Goal: Task Accomplishment & Management: Manage account settings

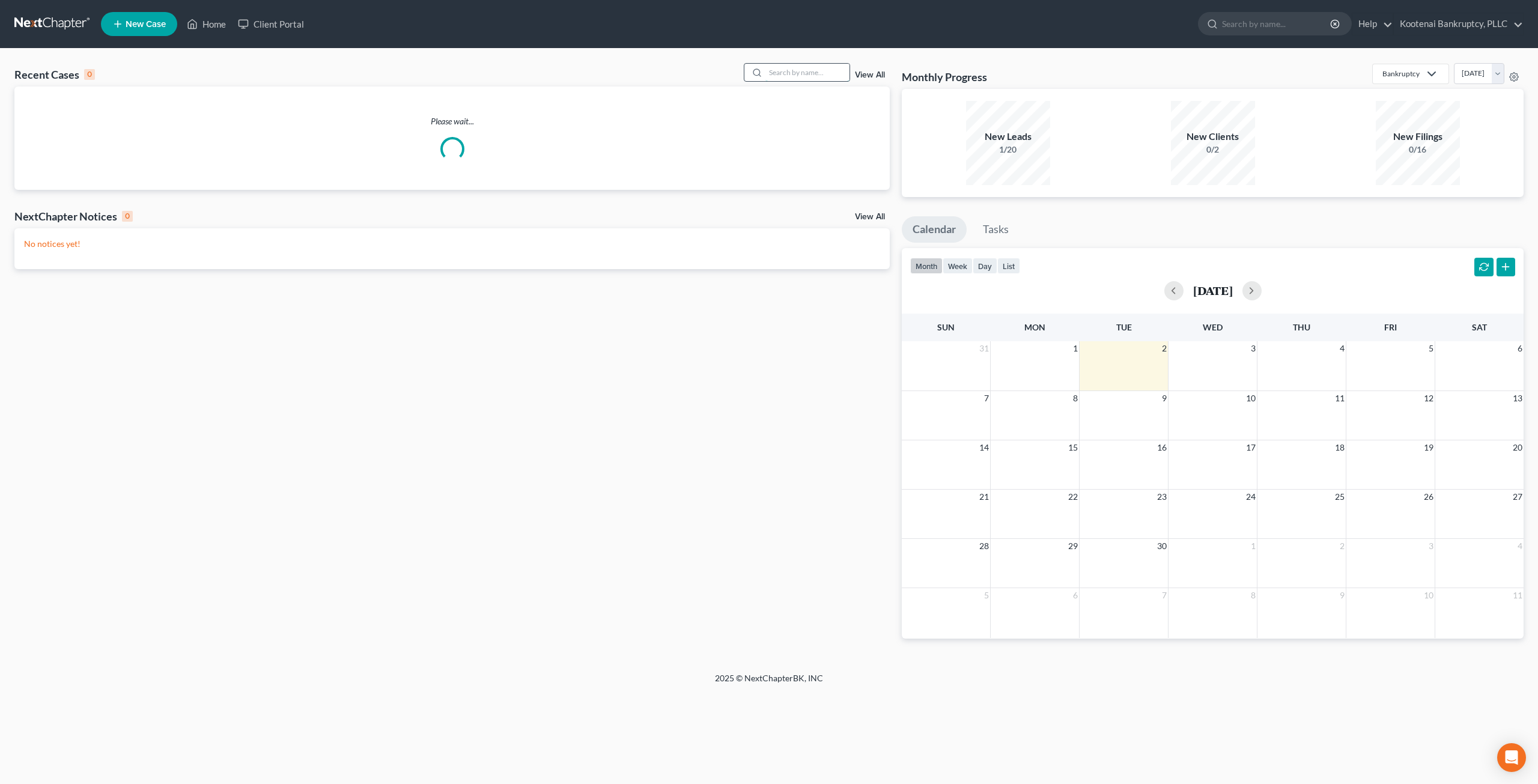
click at [806, 69] on input "search" at bounding box center [808, 72] width 84 height 18
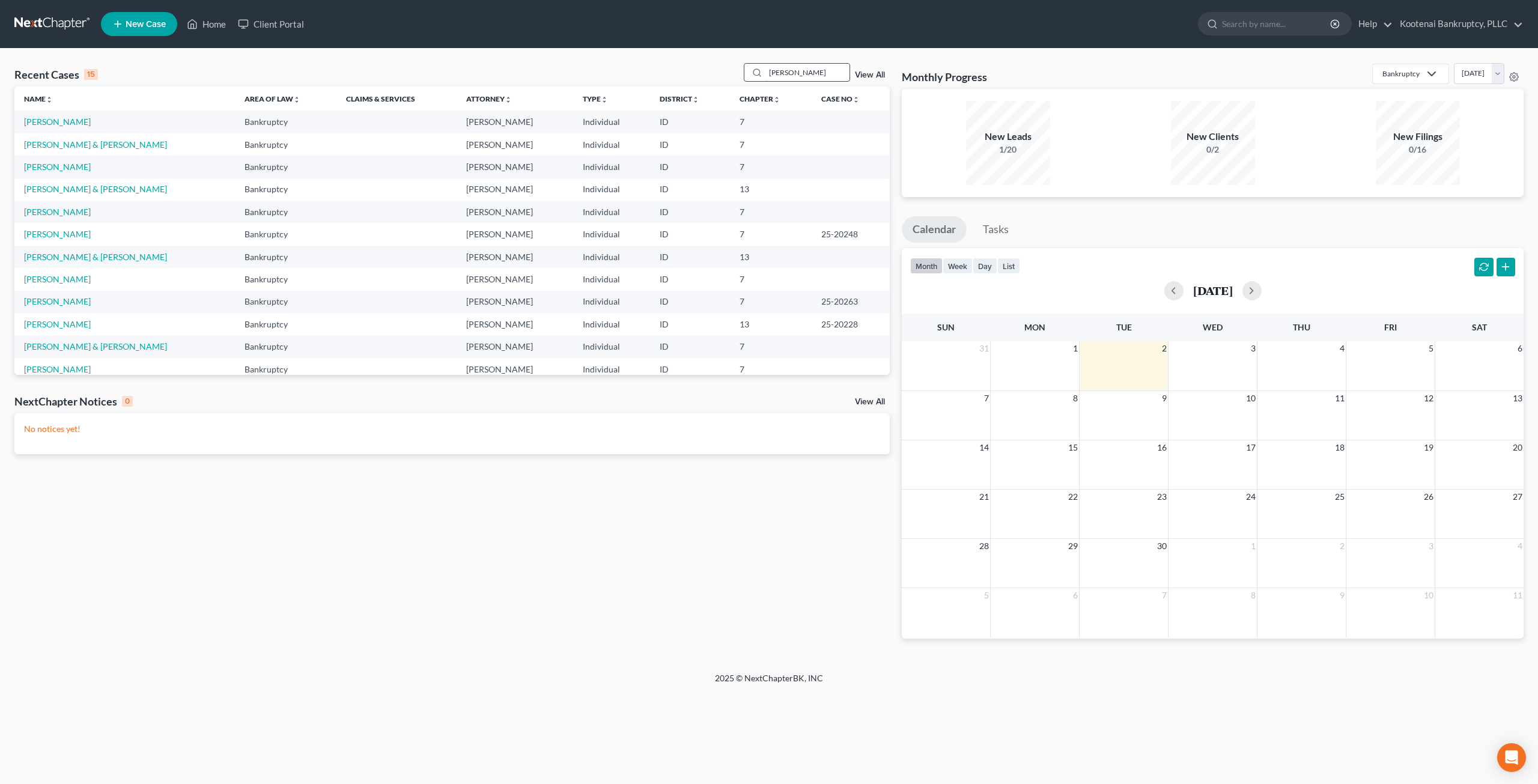
type input "russell"
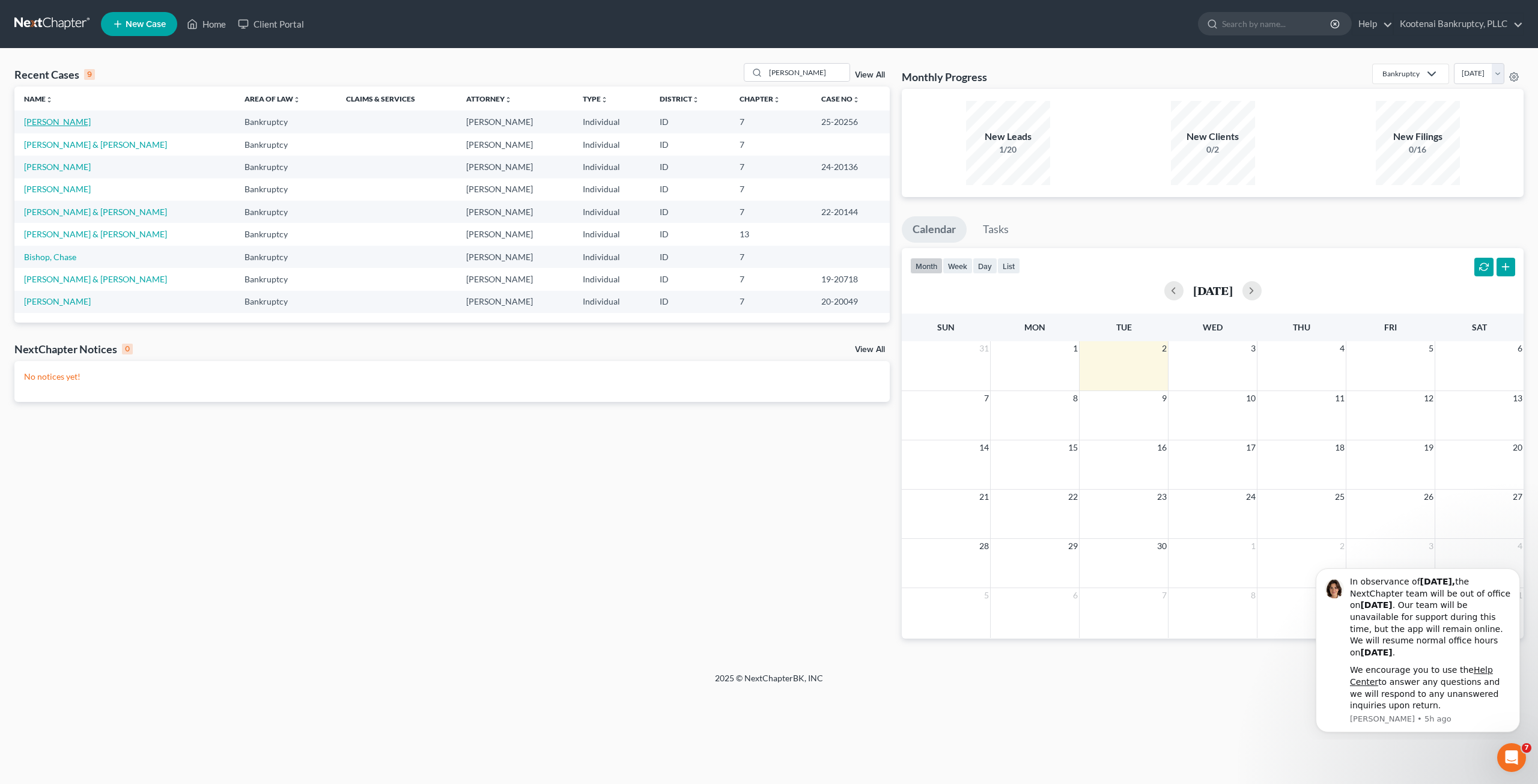
click at [54, 122] on link "[PERSON_NAME]" at bounding box center [57, 121] width 67 height 10
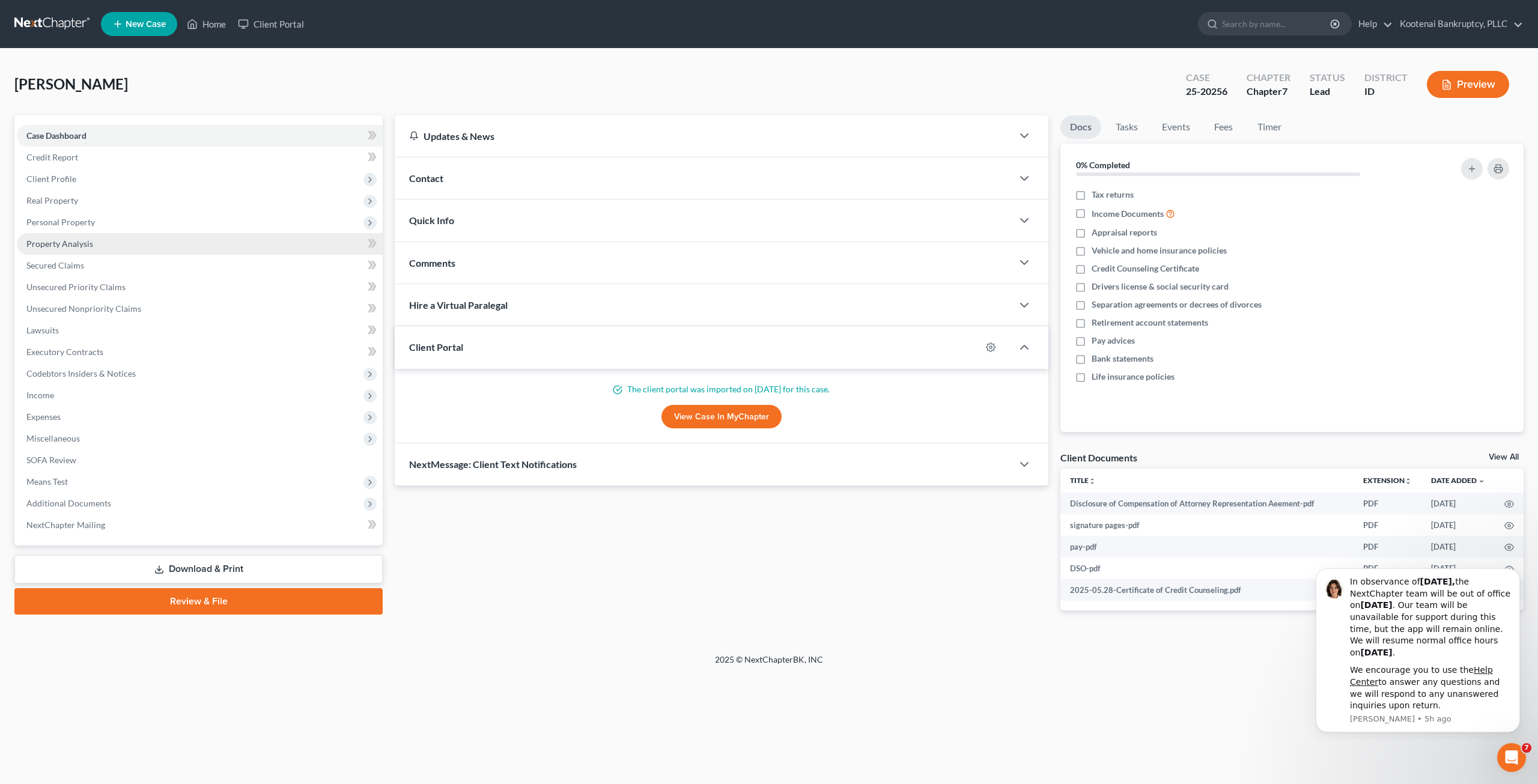
click at [134, 243] on link "Property Analysis" at bounding box center [200, 244] width 366 height 22
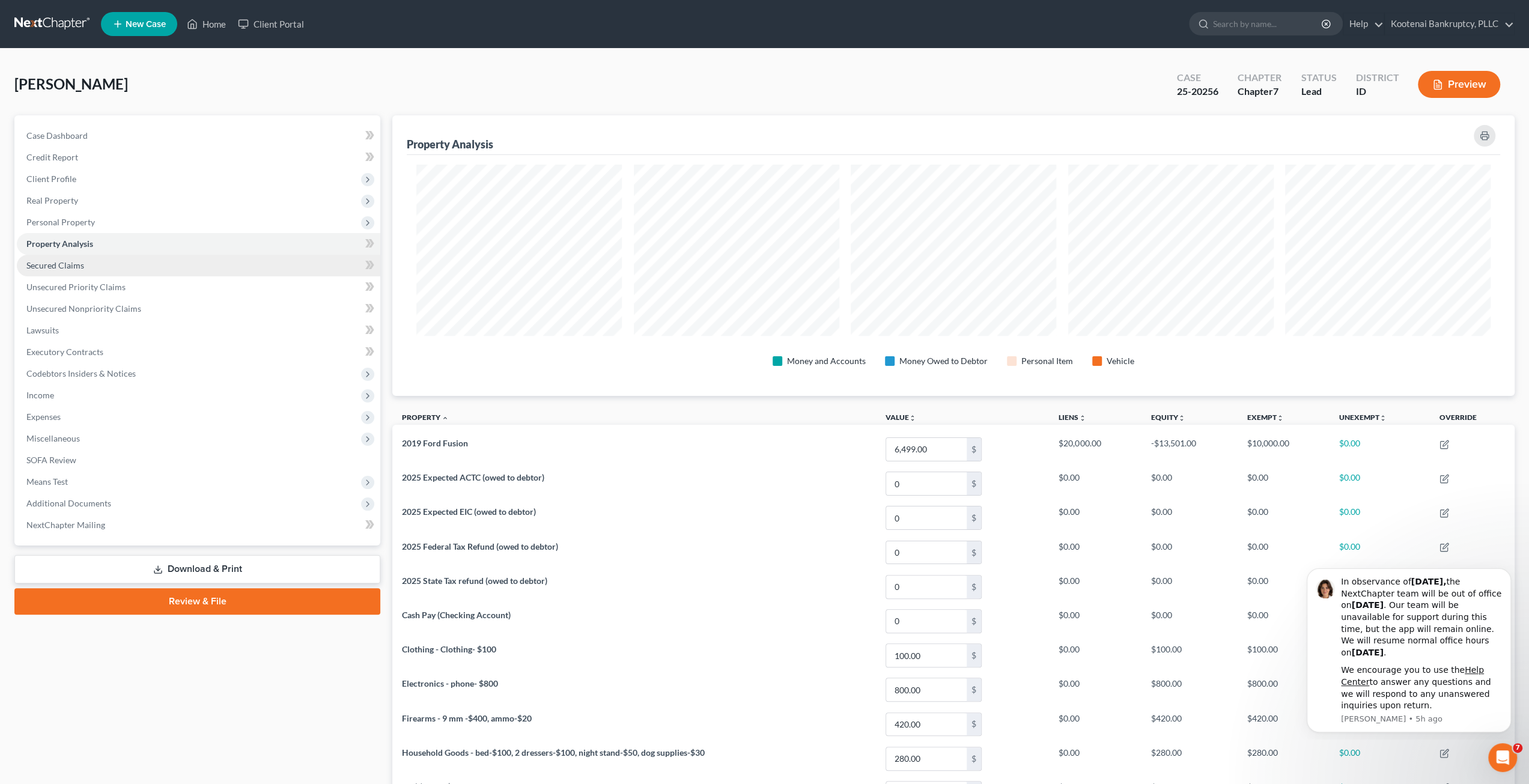
click at [104, 266] on link "Secured Claims" at bounding box center [198, 265] width 363 height 22
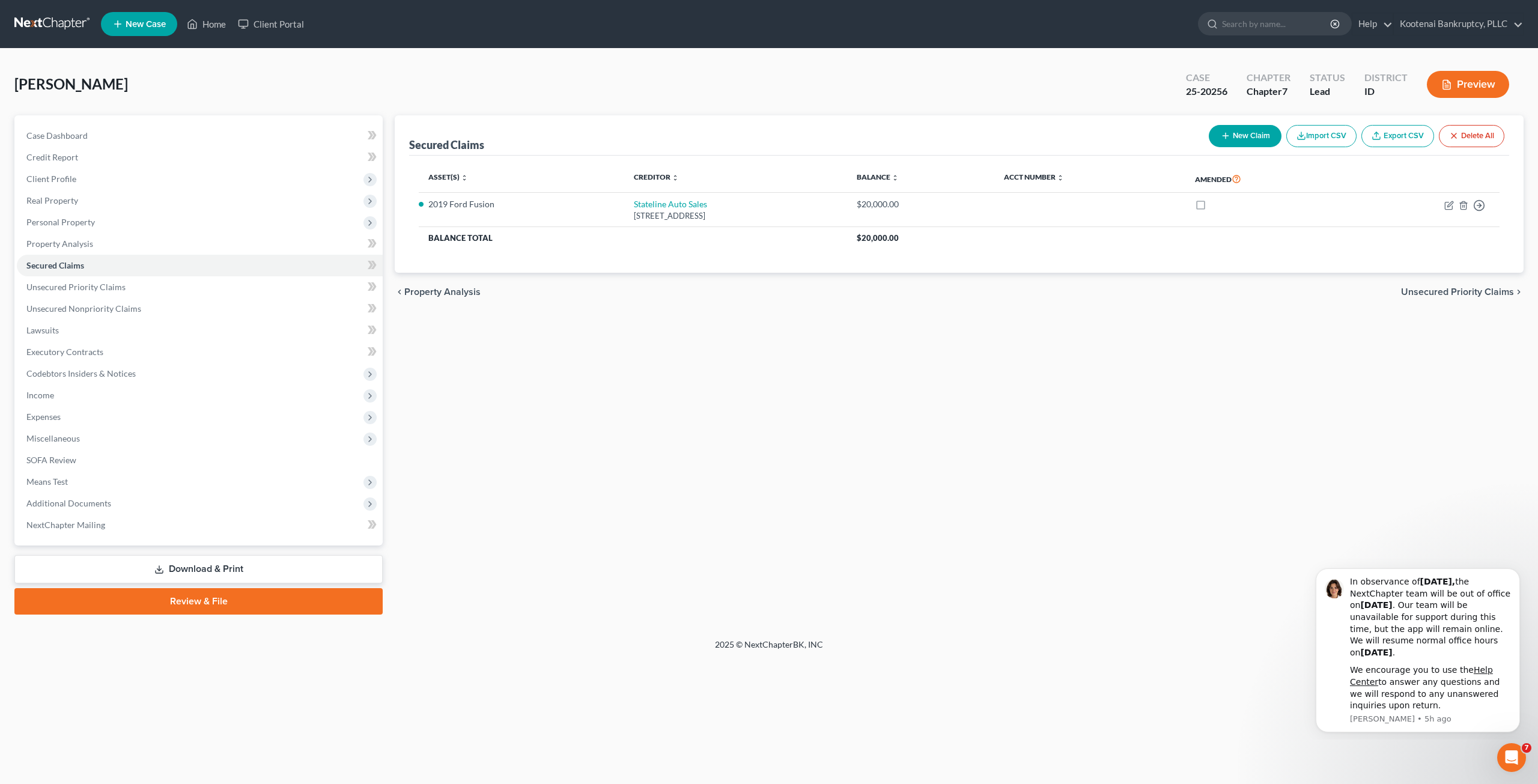
click at [781, 536] on div "Secured Claims New Claim Import CSV Export CSV Delete All Asset(s) expand_more …" at bounding box center [959, 365] width 1141 height 499
click at [62, 28] on link at bounding box center [53, 24] width 77 height 22
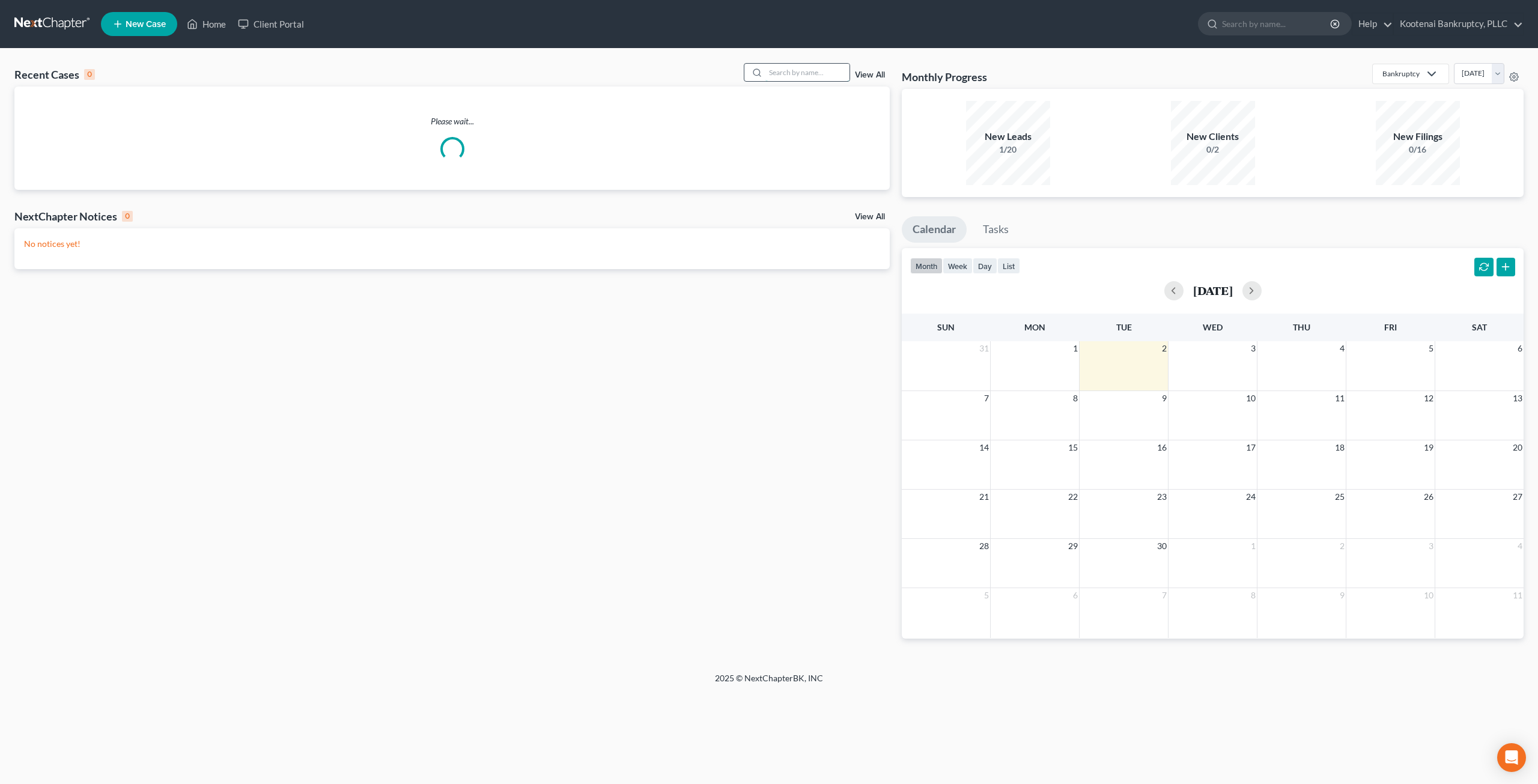
click at [802, 71] on input "search" at bounding box center [808, 72] width 84 height 18
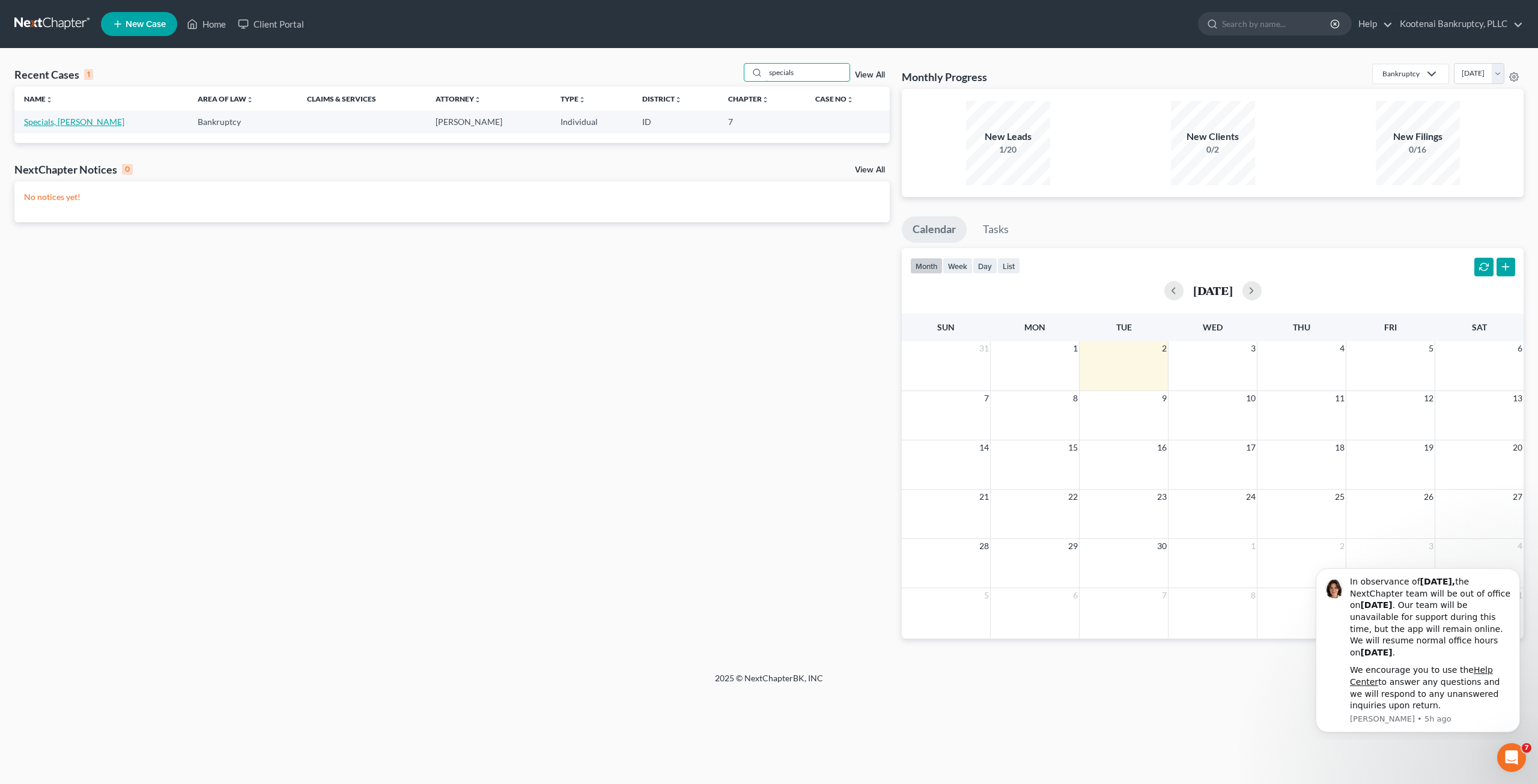
type input "specials"
click at [76, 124] on link "Specials, [PERSON_NAME]" at bounding box center [74, 121] width 100 height 10
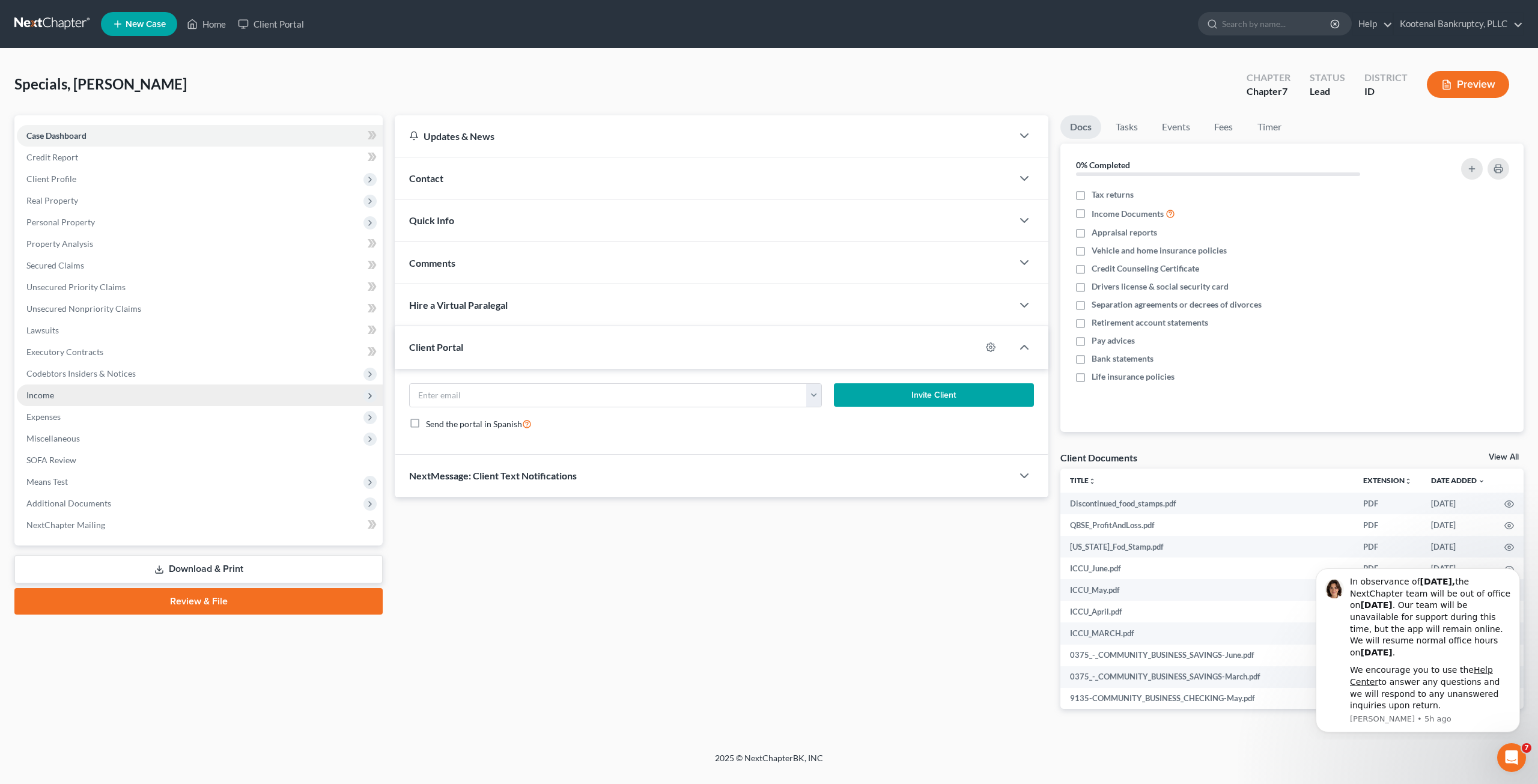
click at [129, 400] on span "Income" at bounding box center [200, 395] width 366 height 22
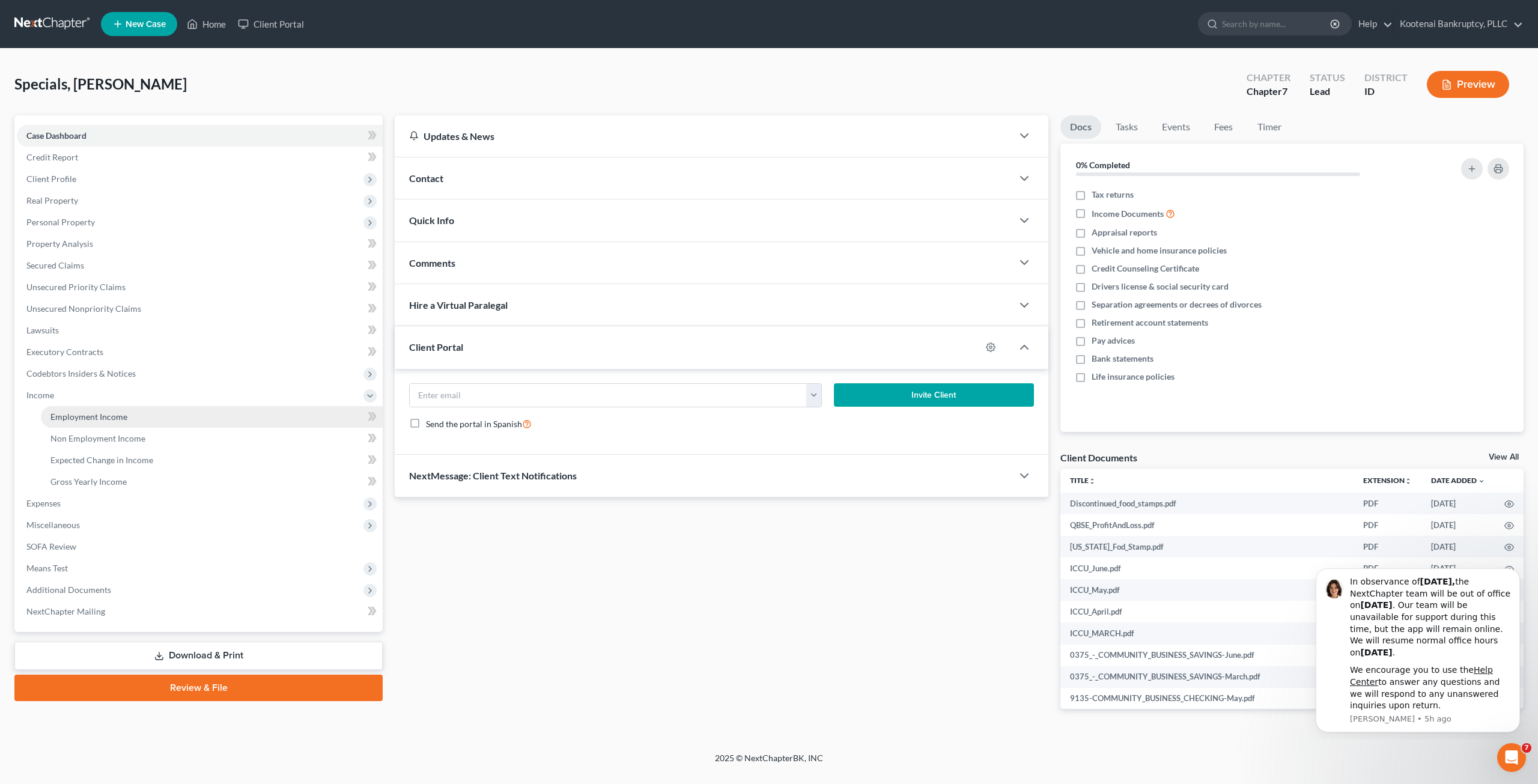
click at [135, 407] on link "Employment Income" at bounding box center [212, 416] width 342 height 22
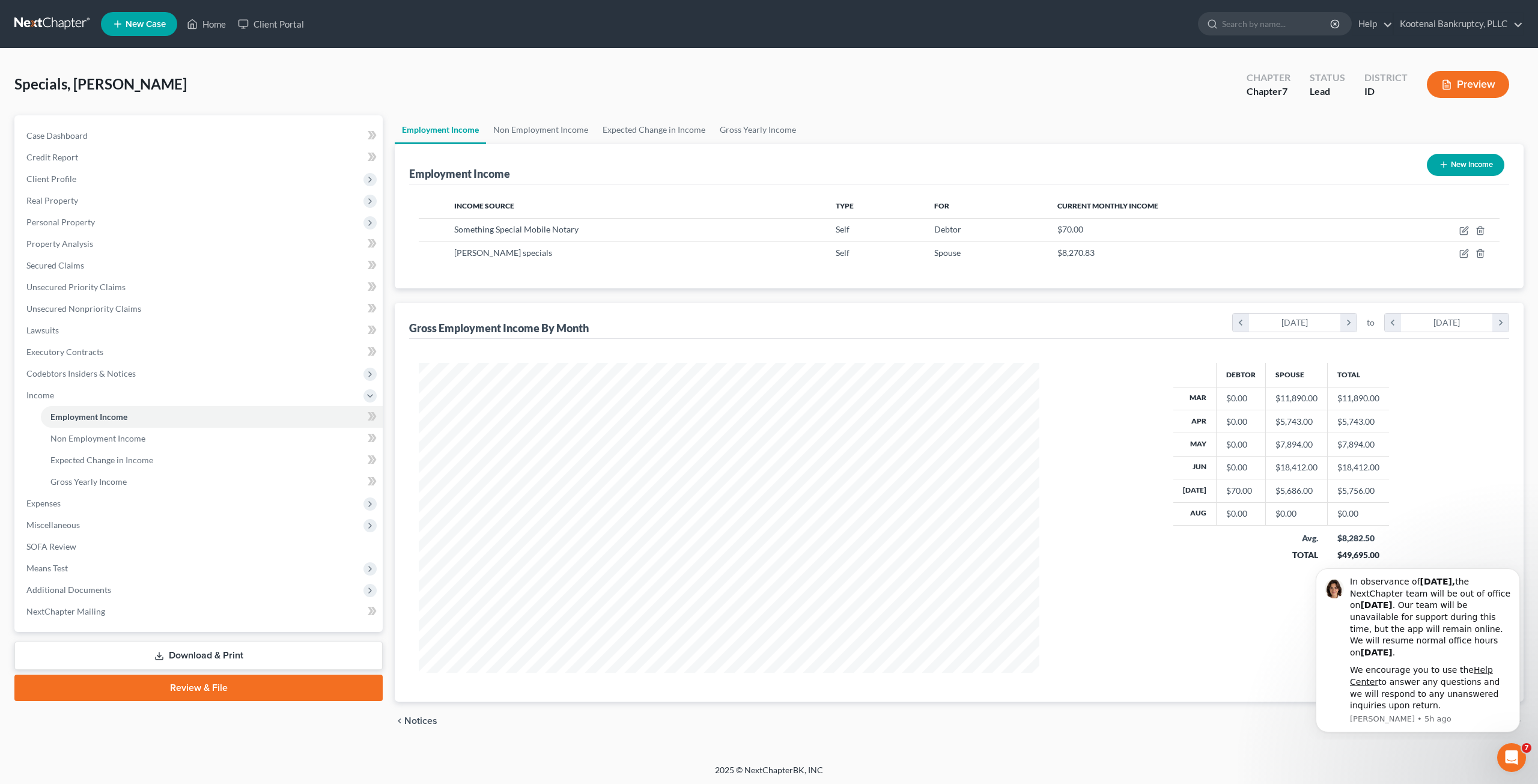
scroll to position [310, 644]
click at [1068, 476] on div "Debtor Spouse Total Mar $0.00 $11,890.00 $11,890.00 Apr $0.00 $5,743.00 $5,743.…" at bounding box center [1281, 517] width 460 height 310
click at [518, 129] on link "Non Employment Income" at bounding box center [541, 130] width 109 height 29
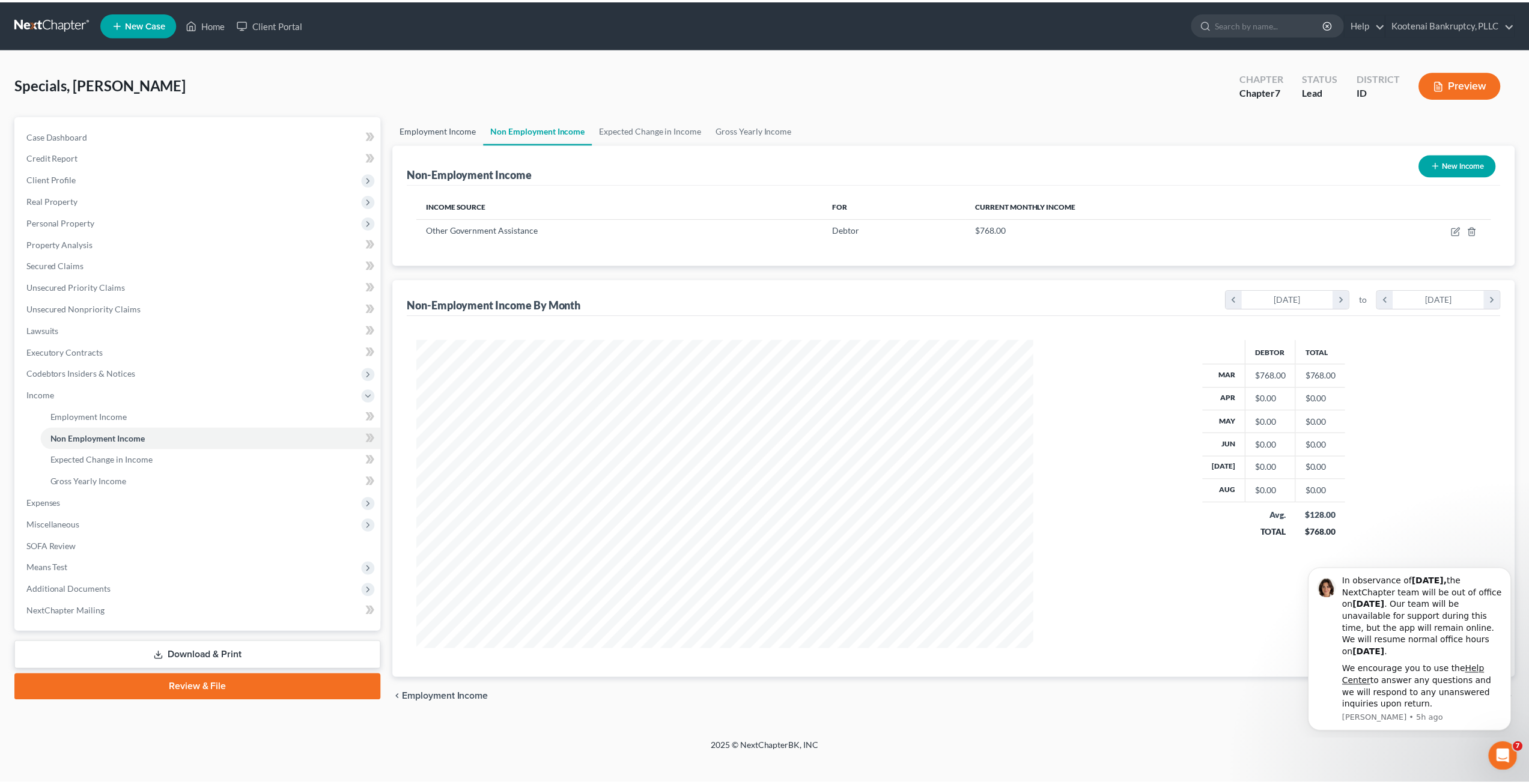
scroll to position [310, 644]
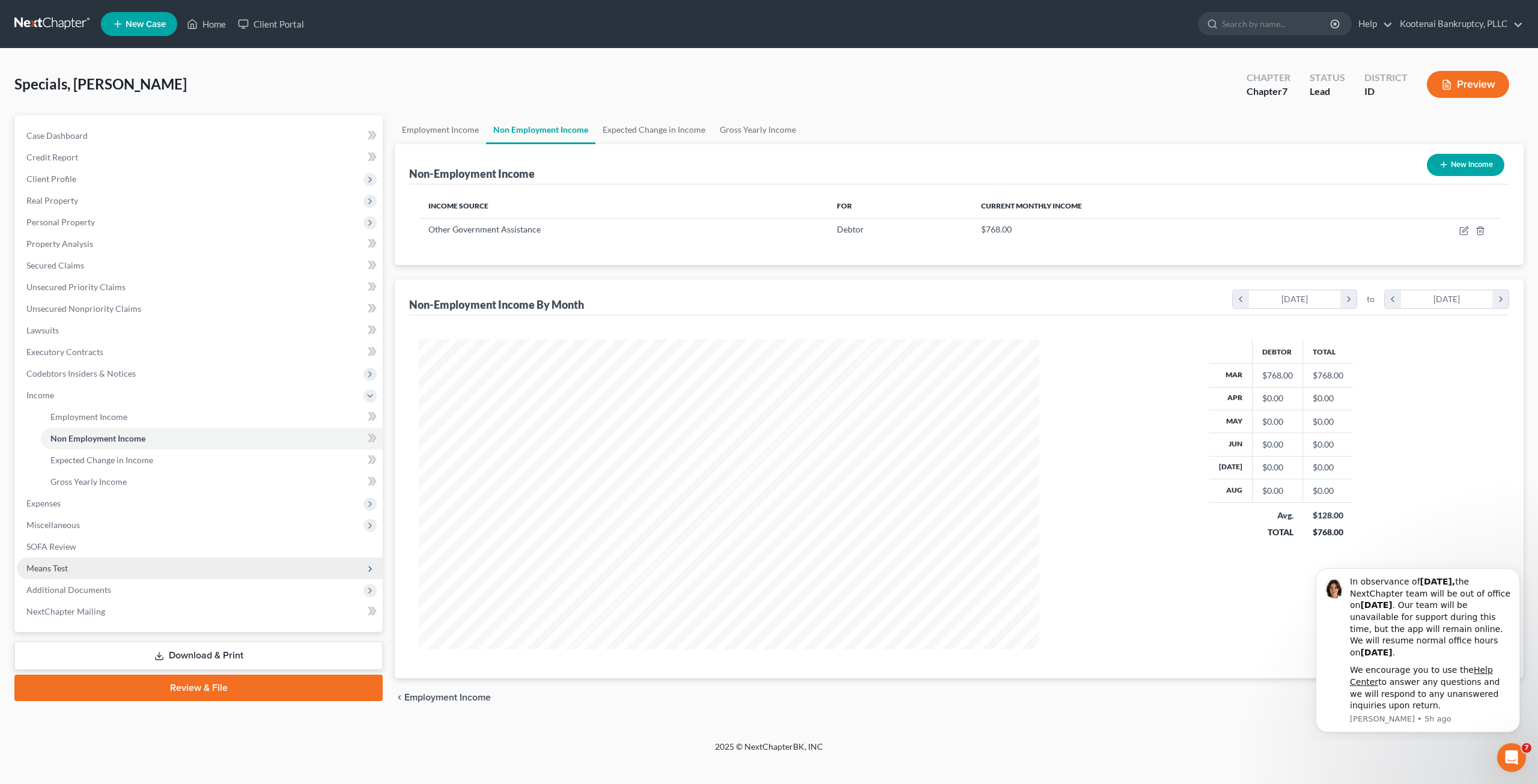
click at [226, 566] on span "Means Test" at bounding box center [200, 568] width 366 height 22
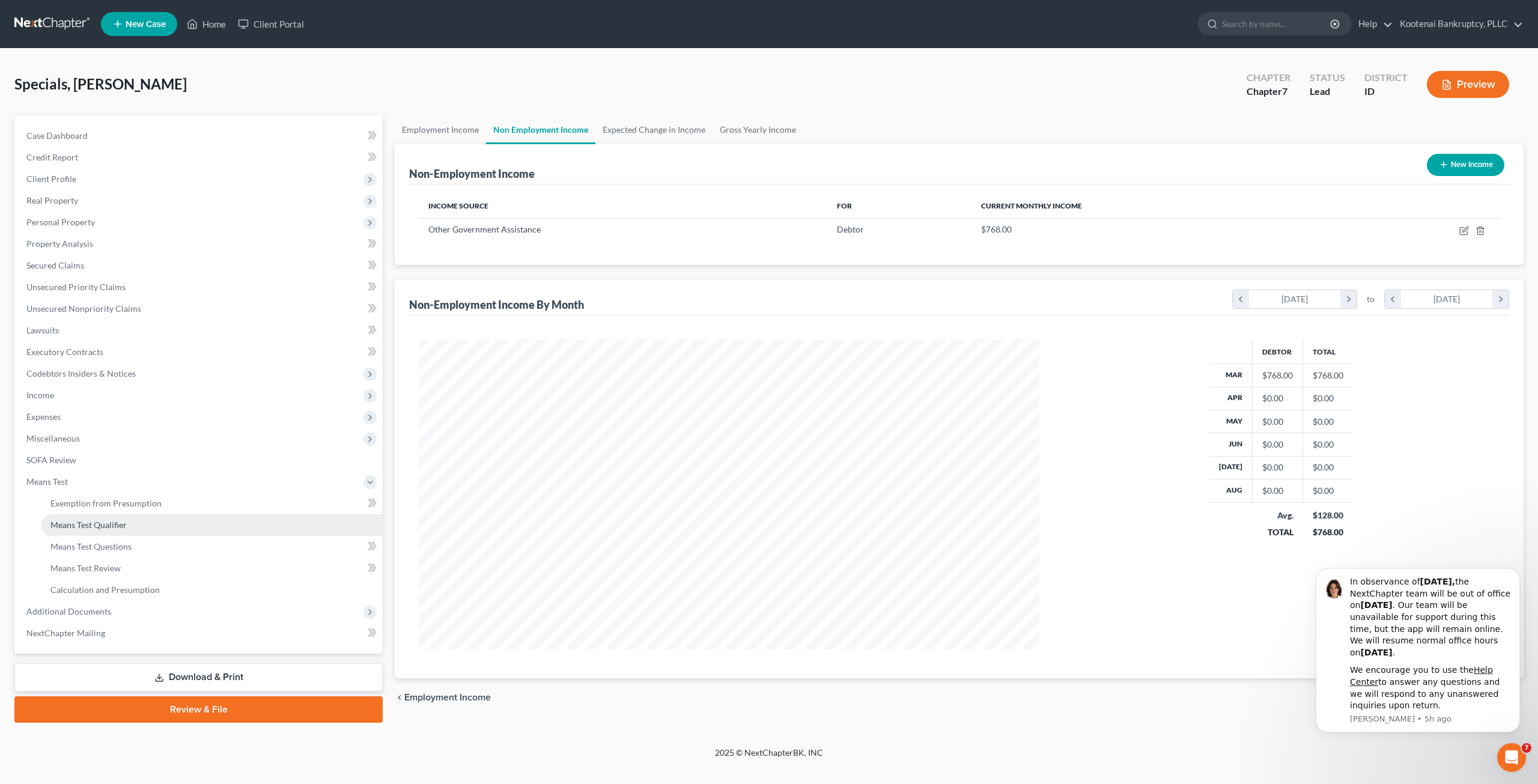
click at [222, 521] on link "Means Test Qualifier" at bounding box center [212, 524] width 342 height 22
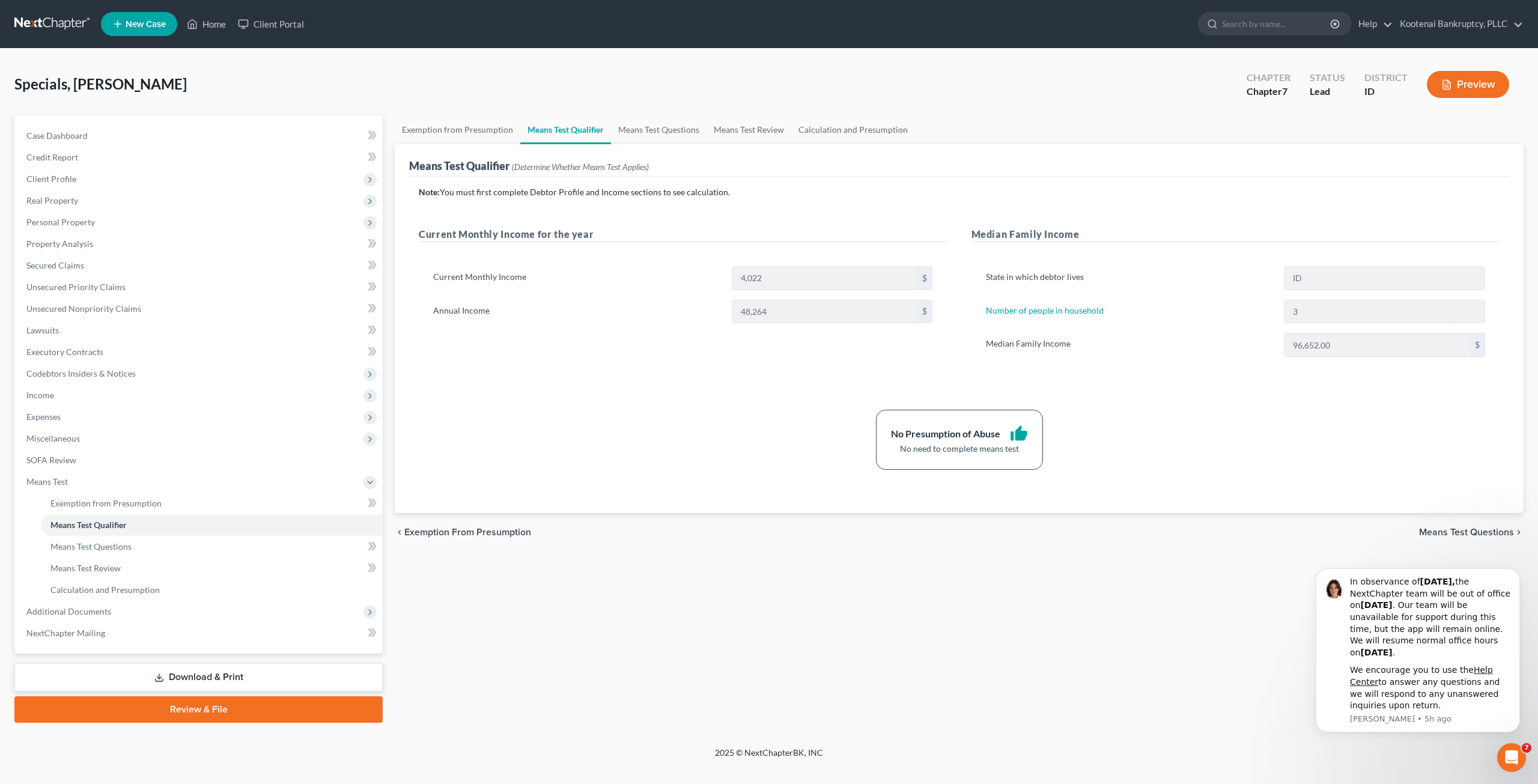
click at [54, 19] on link at bounding box center [53, 24] width 77 height 22
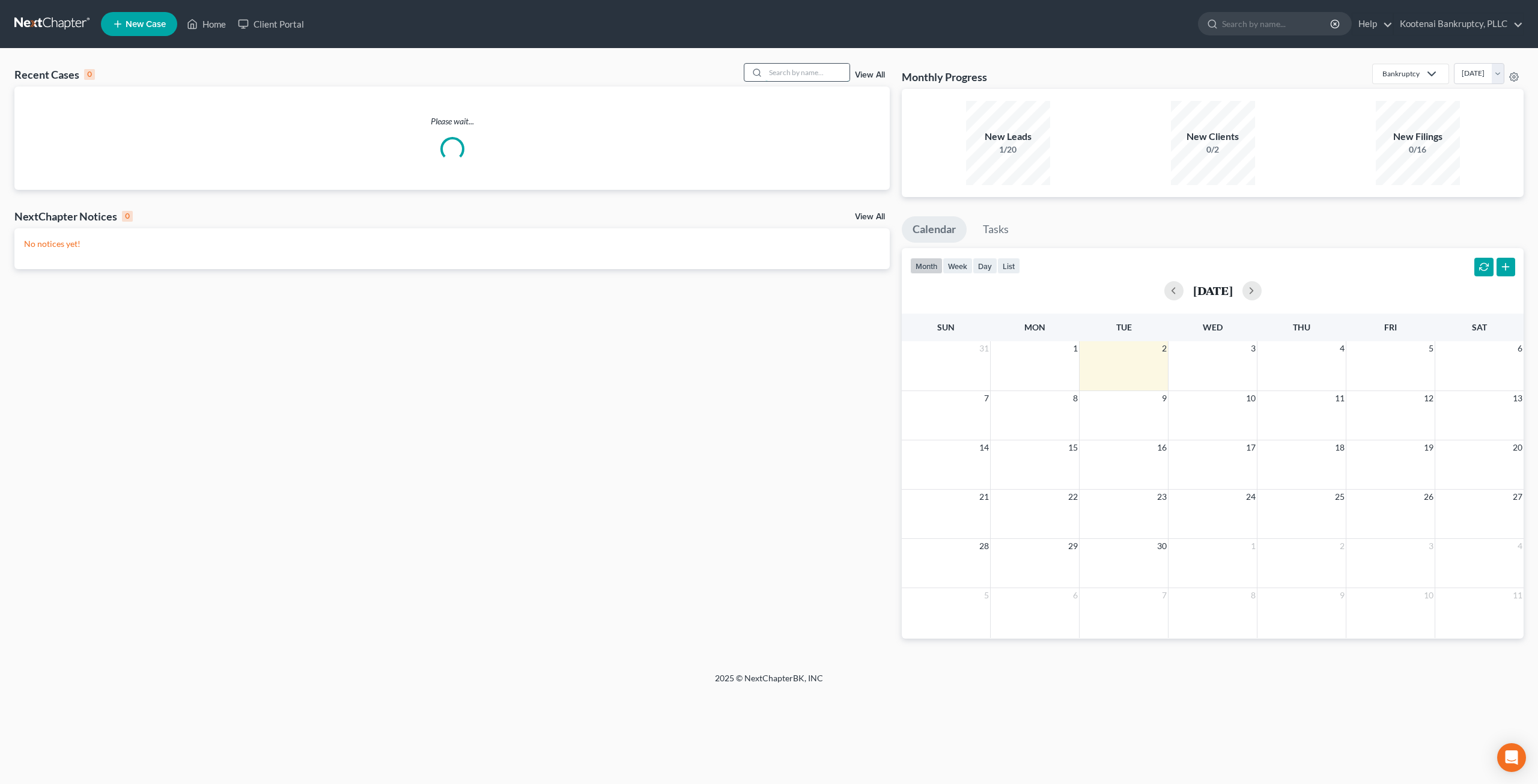
click at [794, 71] on input "search" at bounding box center [808, 72] width 84 height 18
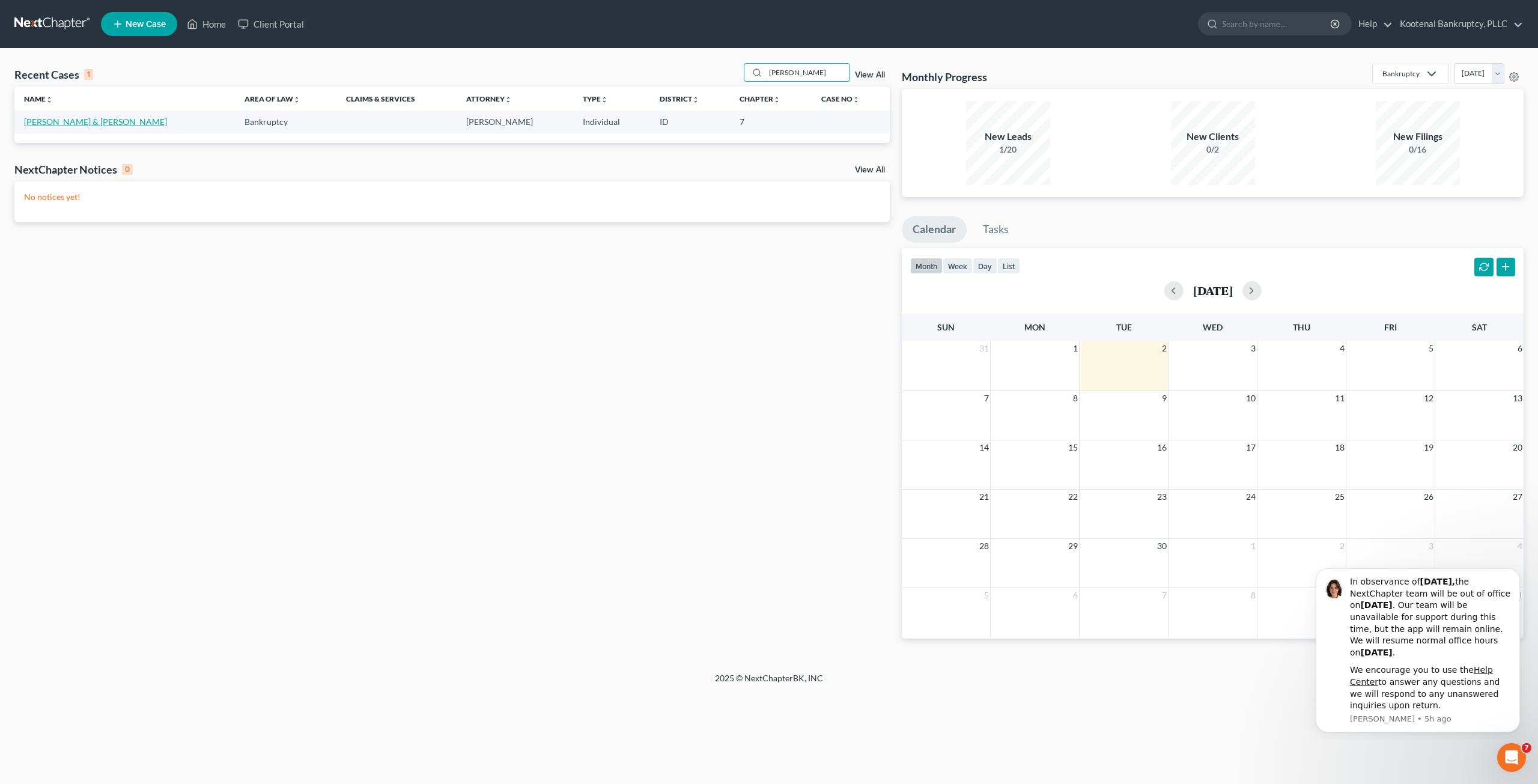
type input "payette"
click at [90, 118] on link "[PERSON_NAME] & [PERSON_NAME]" at bounding box center [95, 121] width 143 height 10
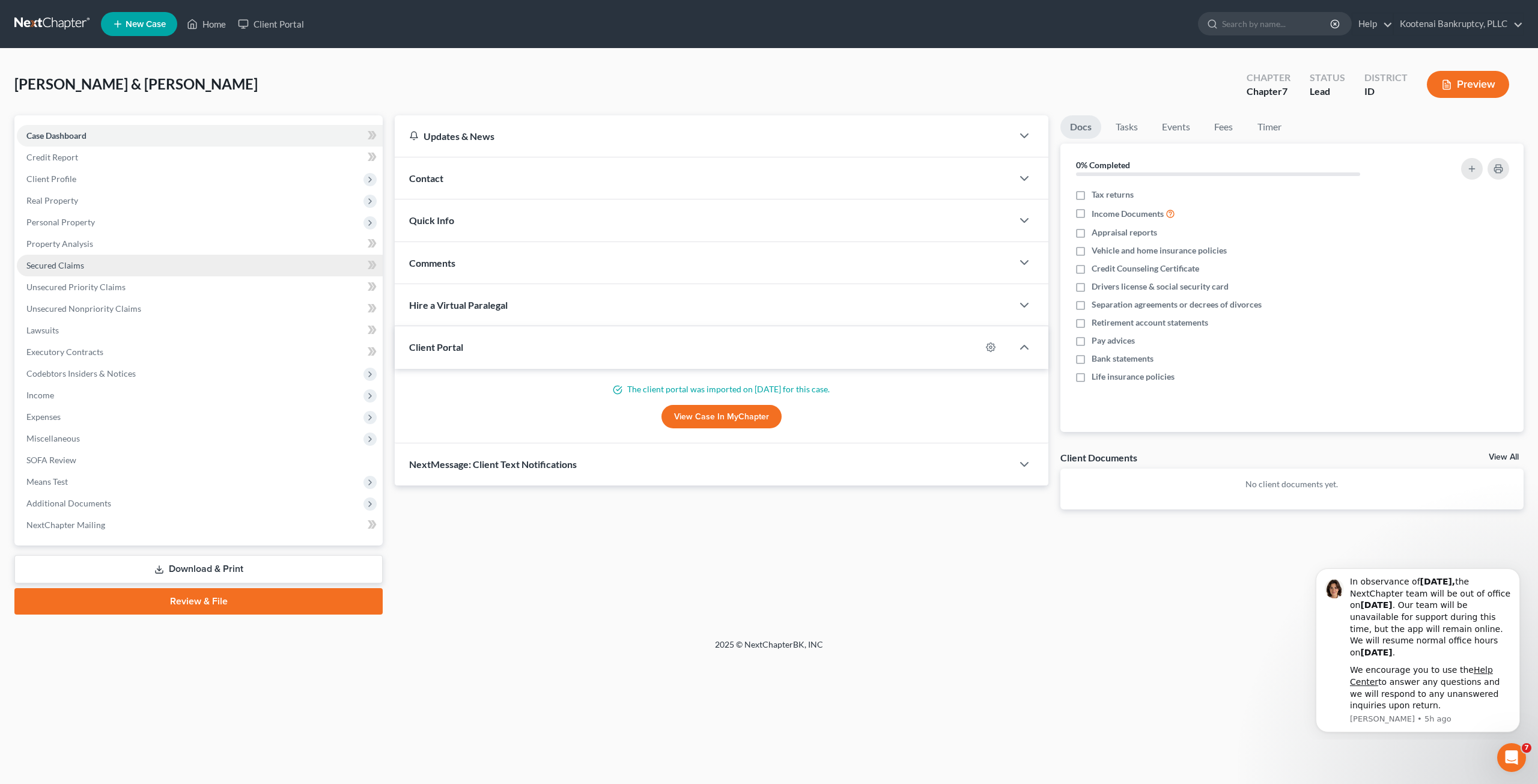
click at [165, 270] on link "Secured Claims" at bounding box center [200, 265] width 366 height 22
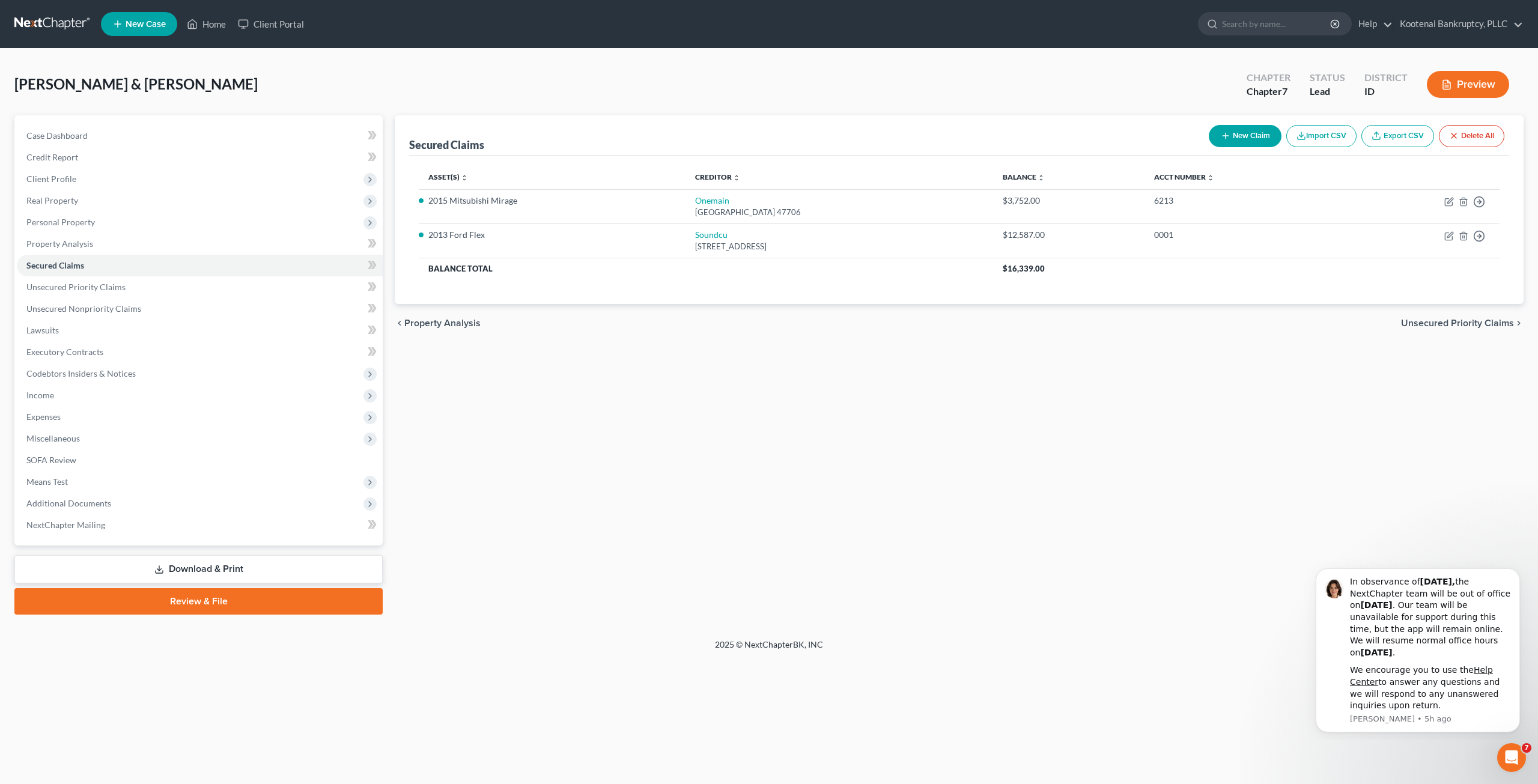
click at [611, 500] on div "Secured Claims New Claim Import CSV Export CSV Delete All Asset(s) expand_more …" at bounding box center [959, 365] width 1141 height 499
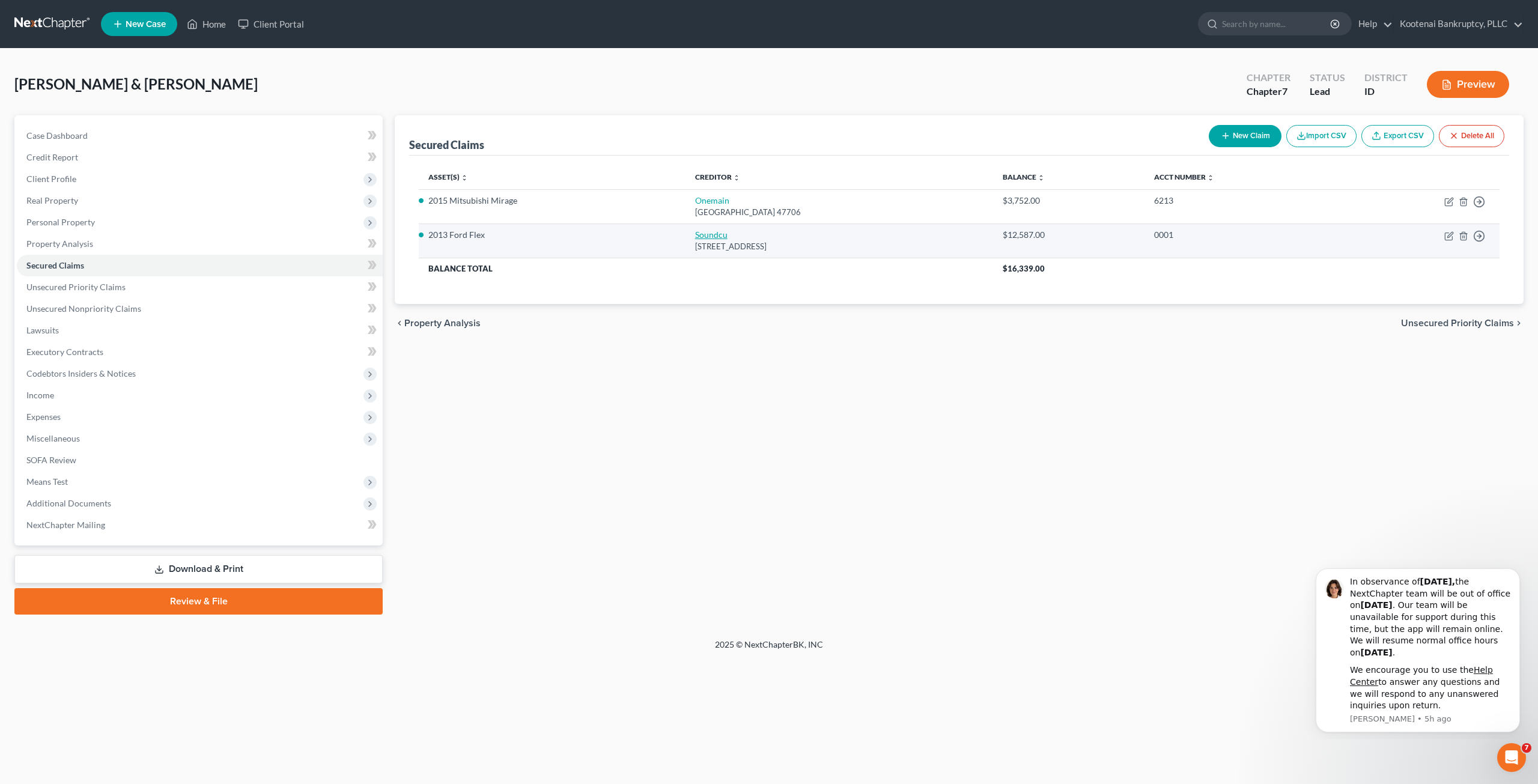
click at [695, 237] on link "Soundcu" at bounding box center [712, 234] width 32 height 10
select select "50"
select select "4"
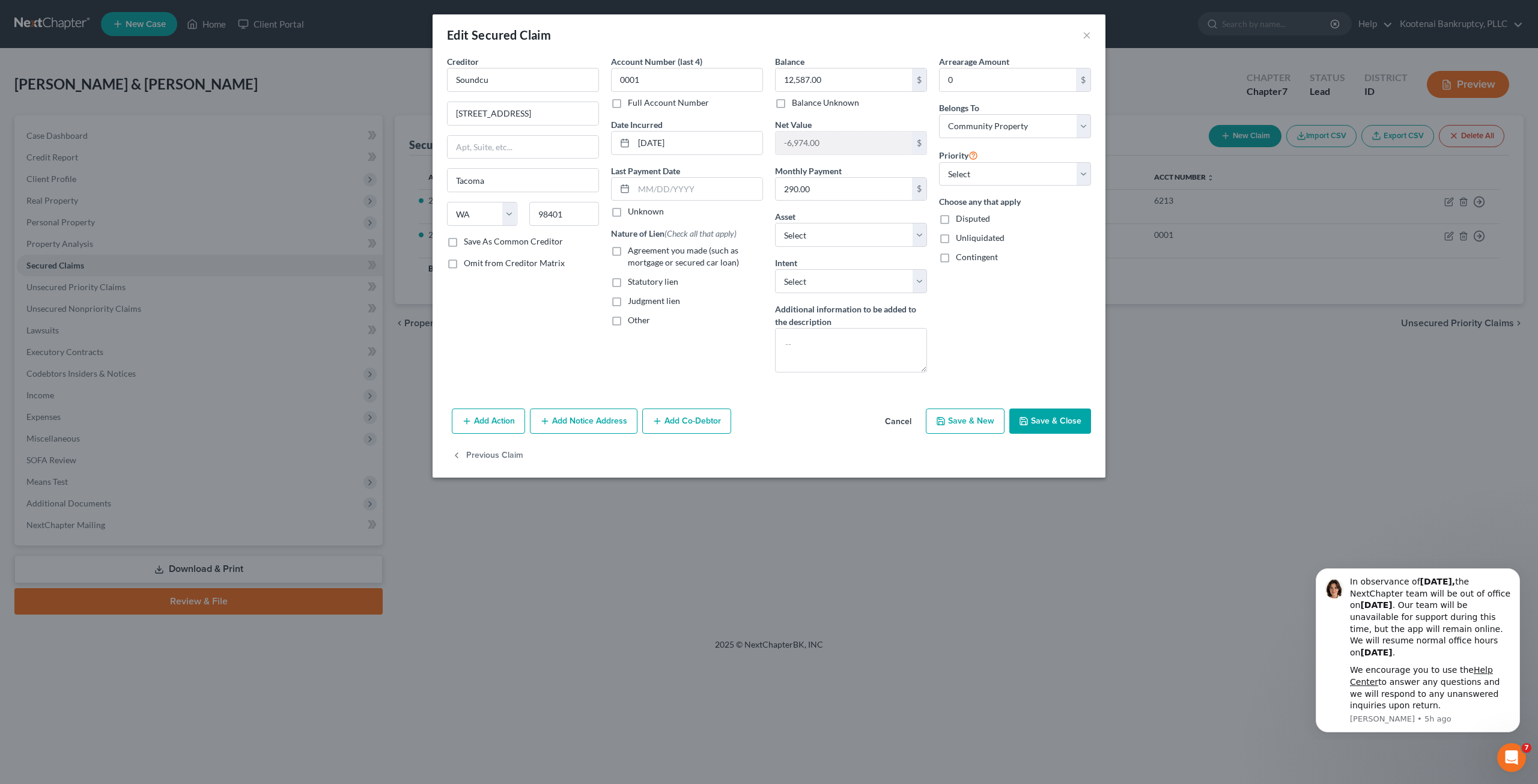
click at [899, 412] on button "Cancel" at bounding box center [898, 421] width 46 height 24
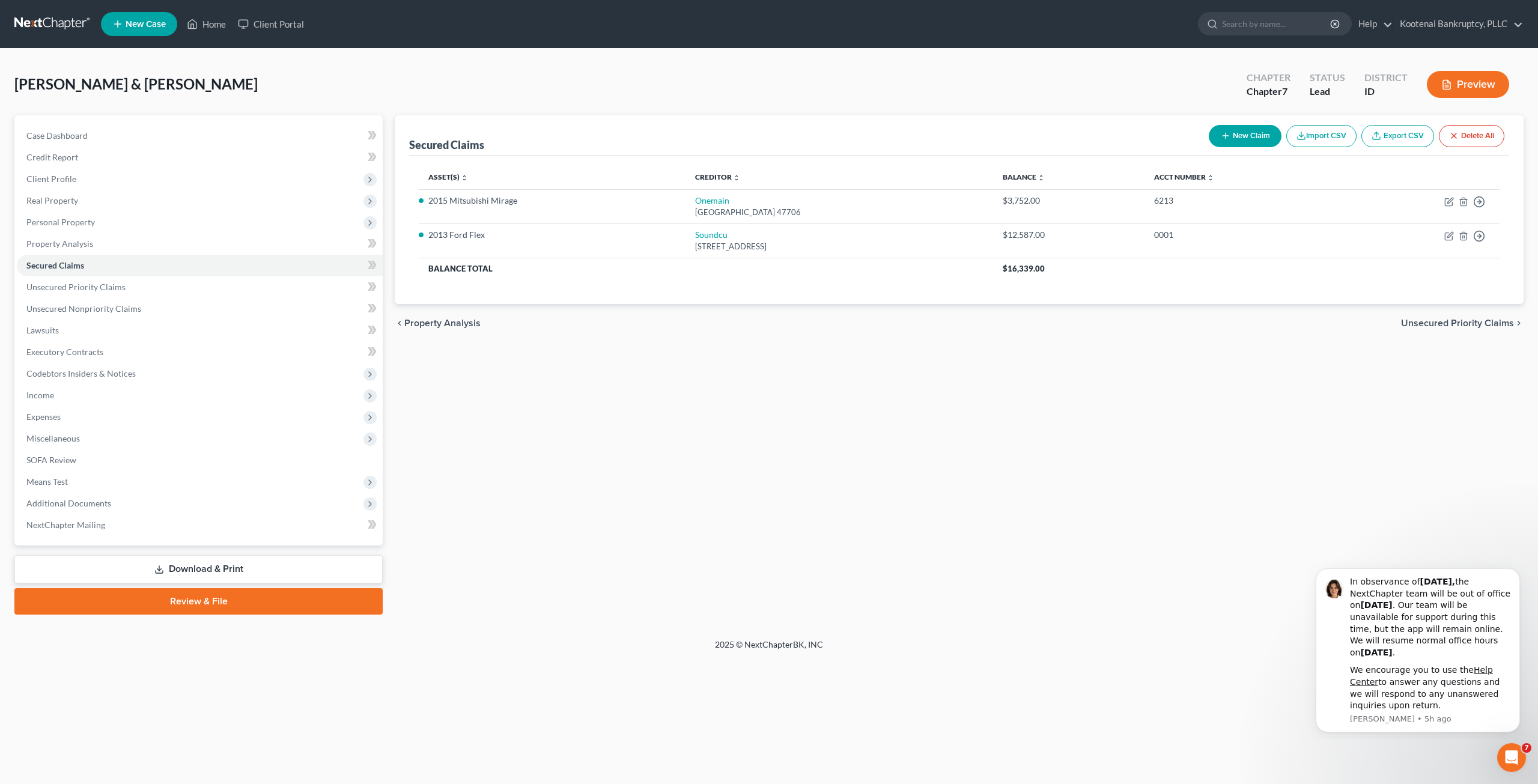
click at [75, 19] on link at bounding box center [53, 24] width 77 height 22
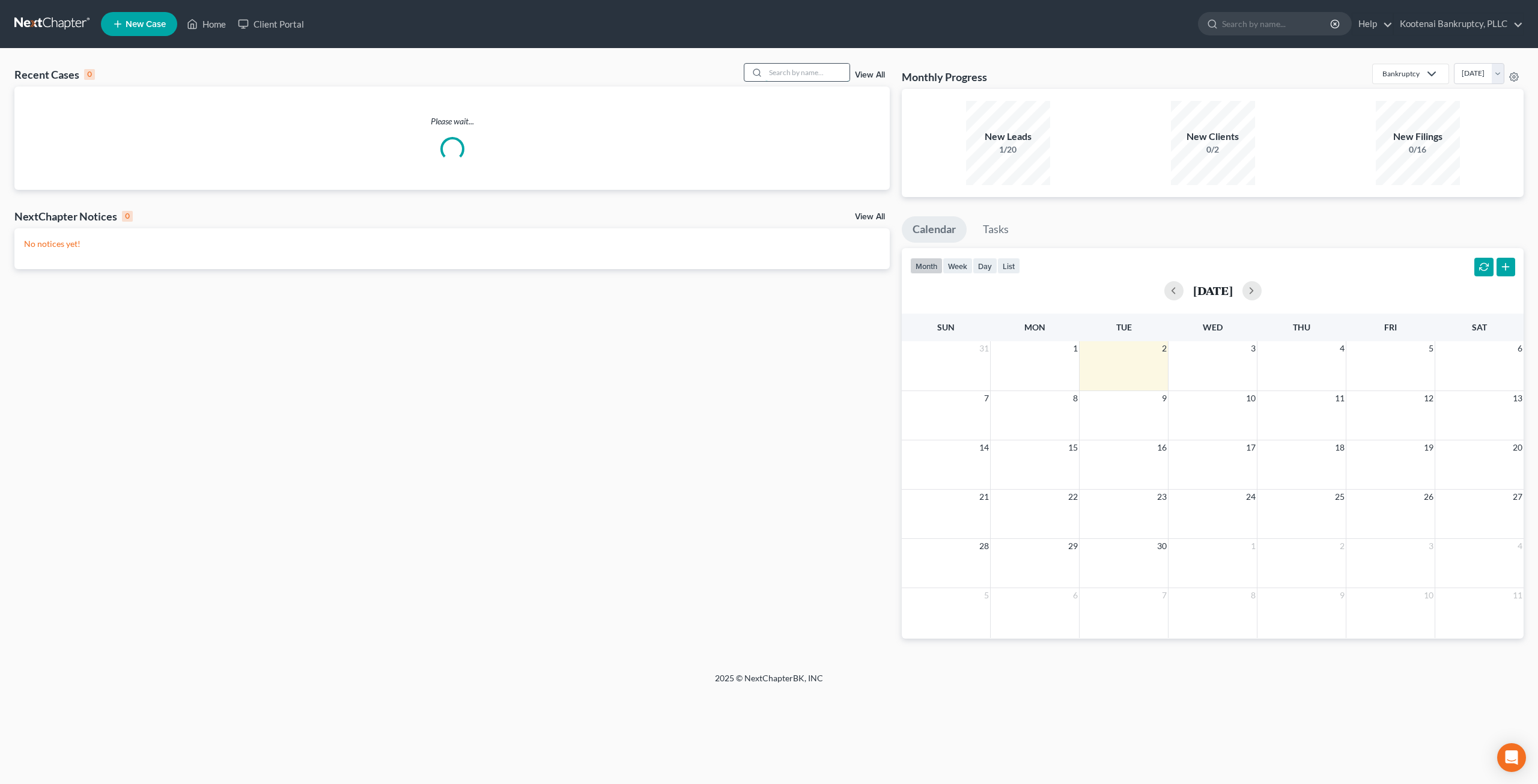
click at [791, 69] on input "search" at bounding box center [808, 72] width 84 height 18
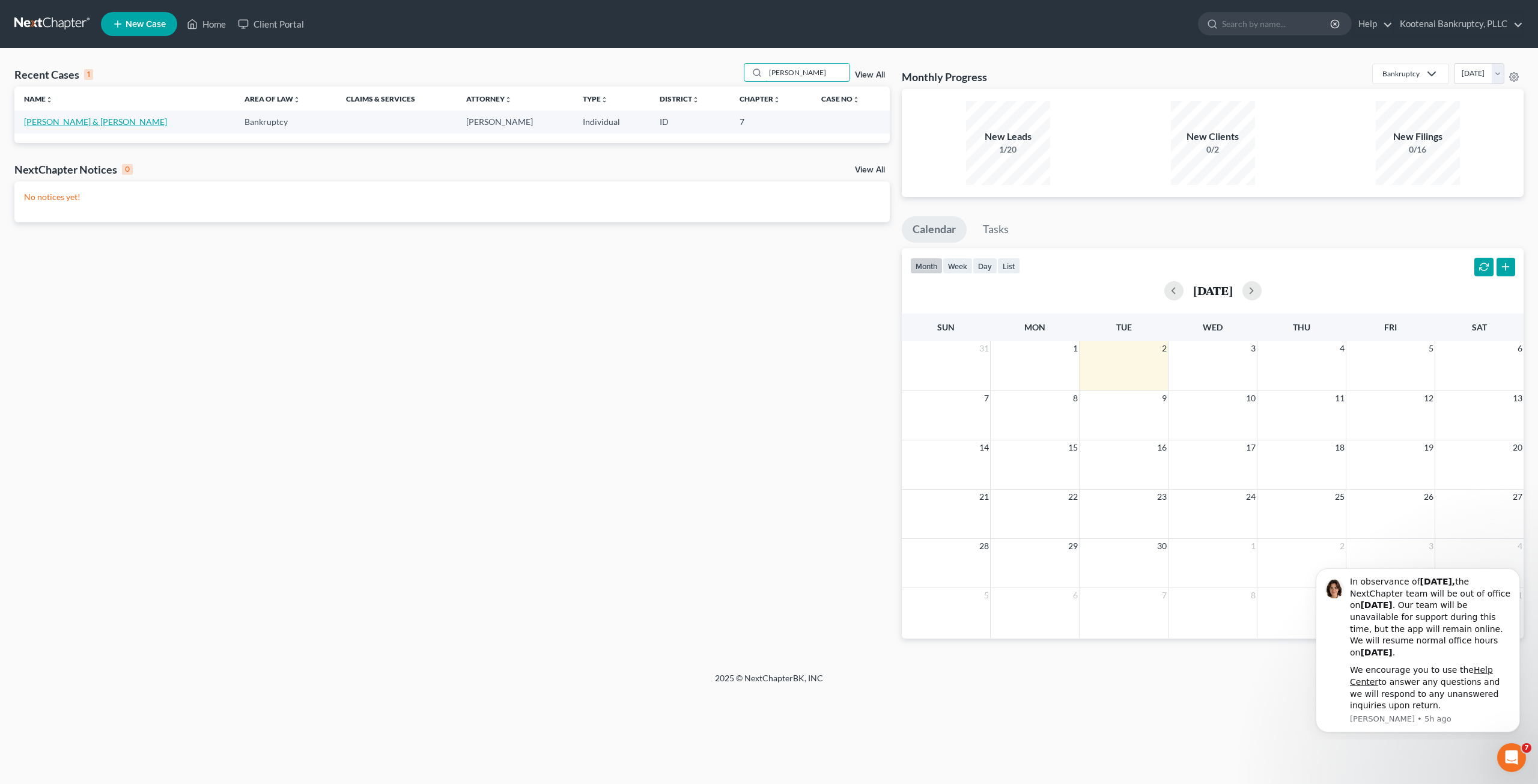
type input "[PERSON_NAME]"
click at [62, 118] on link "[PERSON_NAME] & [PERSON_NAME]" at bounding box center [95, 121] width 143 height 10
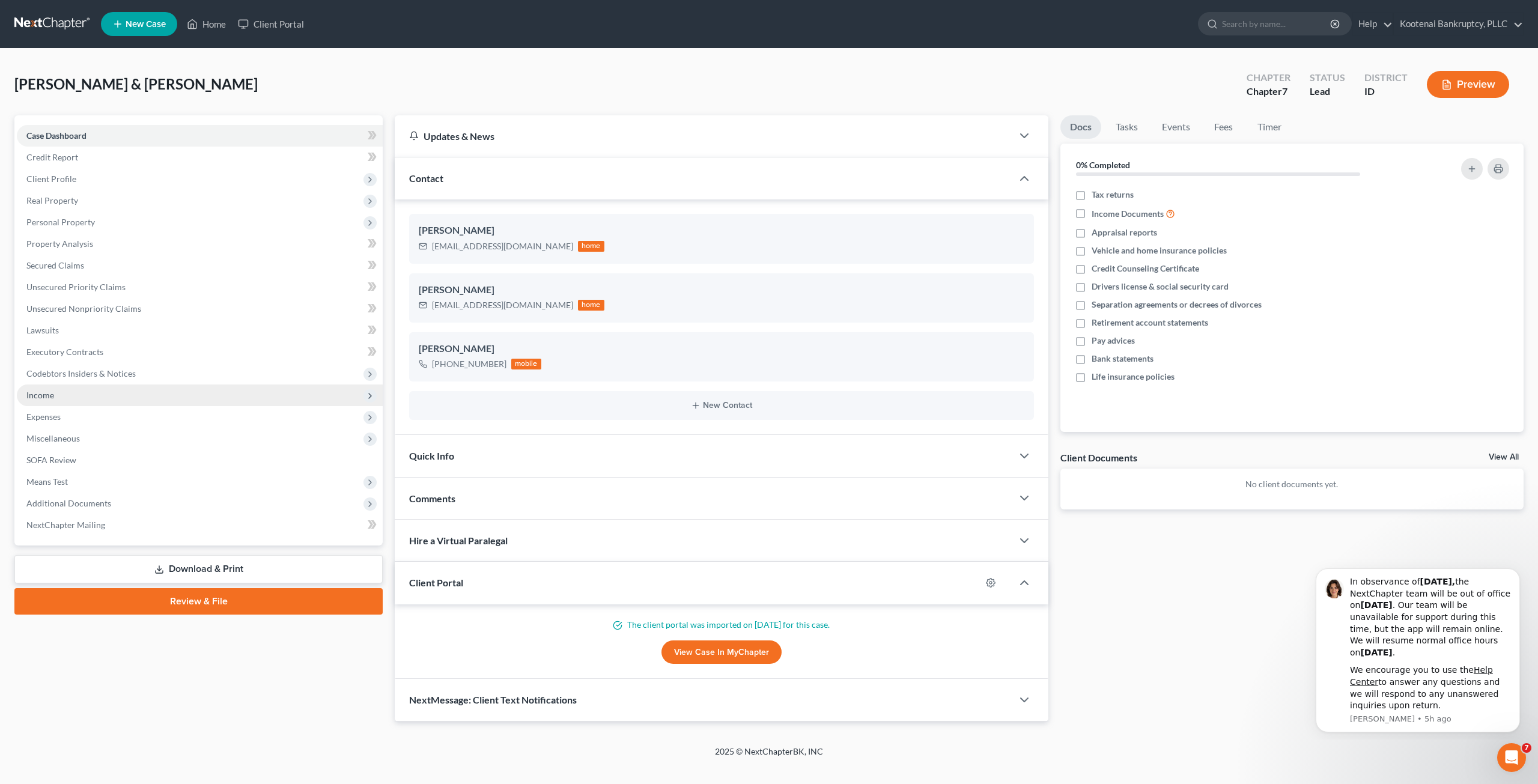
click at [185, 400] on span "Income" at bounding box center [200, 395] width 366 height 22
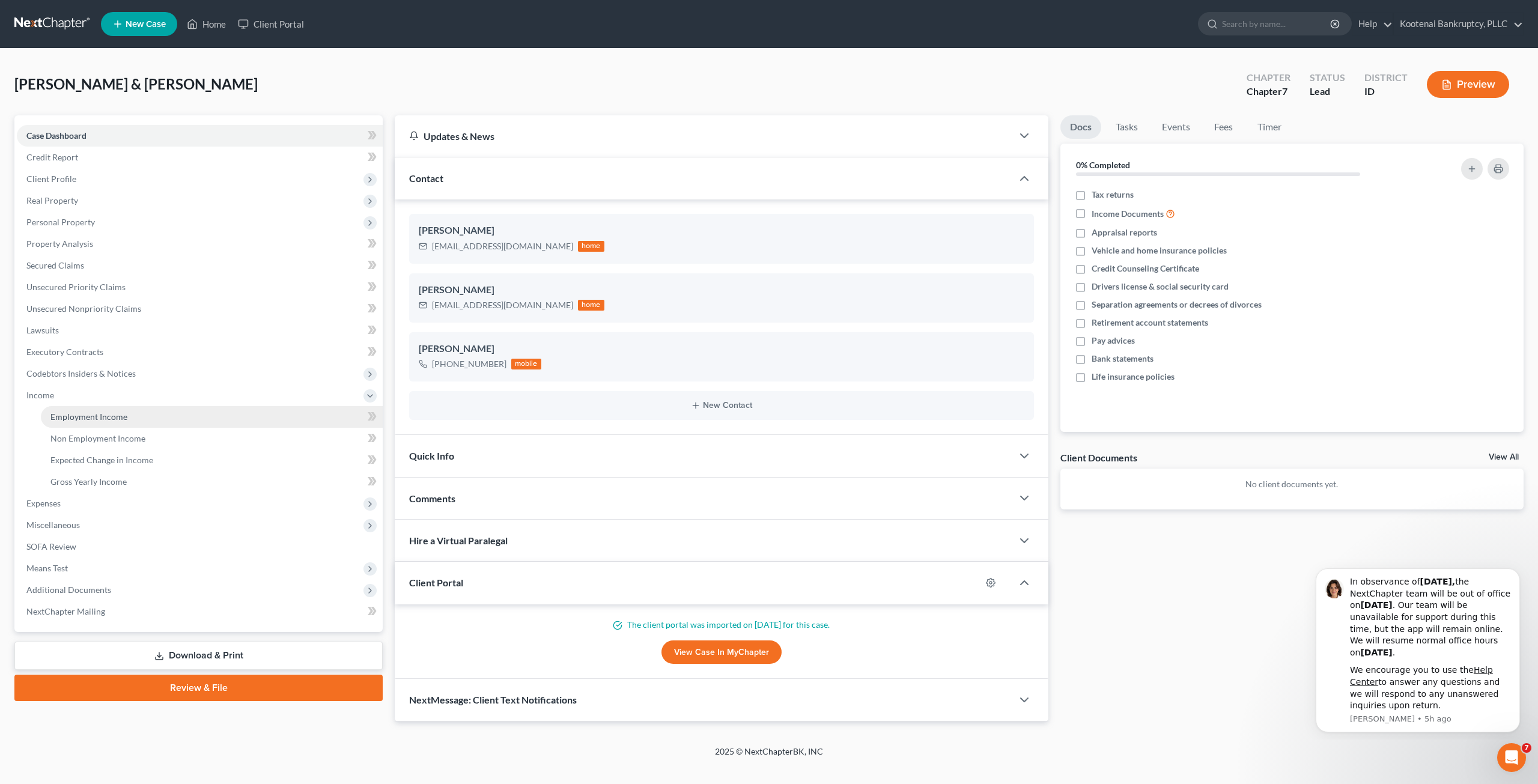
click at [186, 417] on link "Employment Income" at bounding box center [212, 416] width 342 height 22
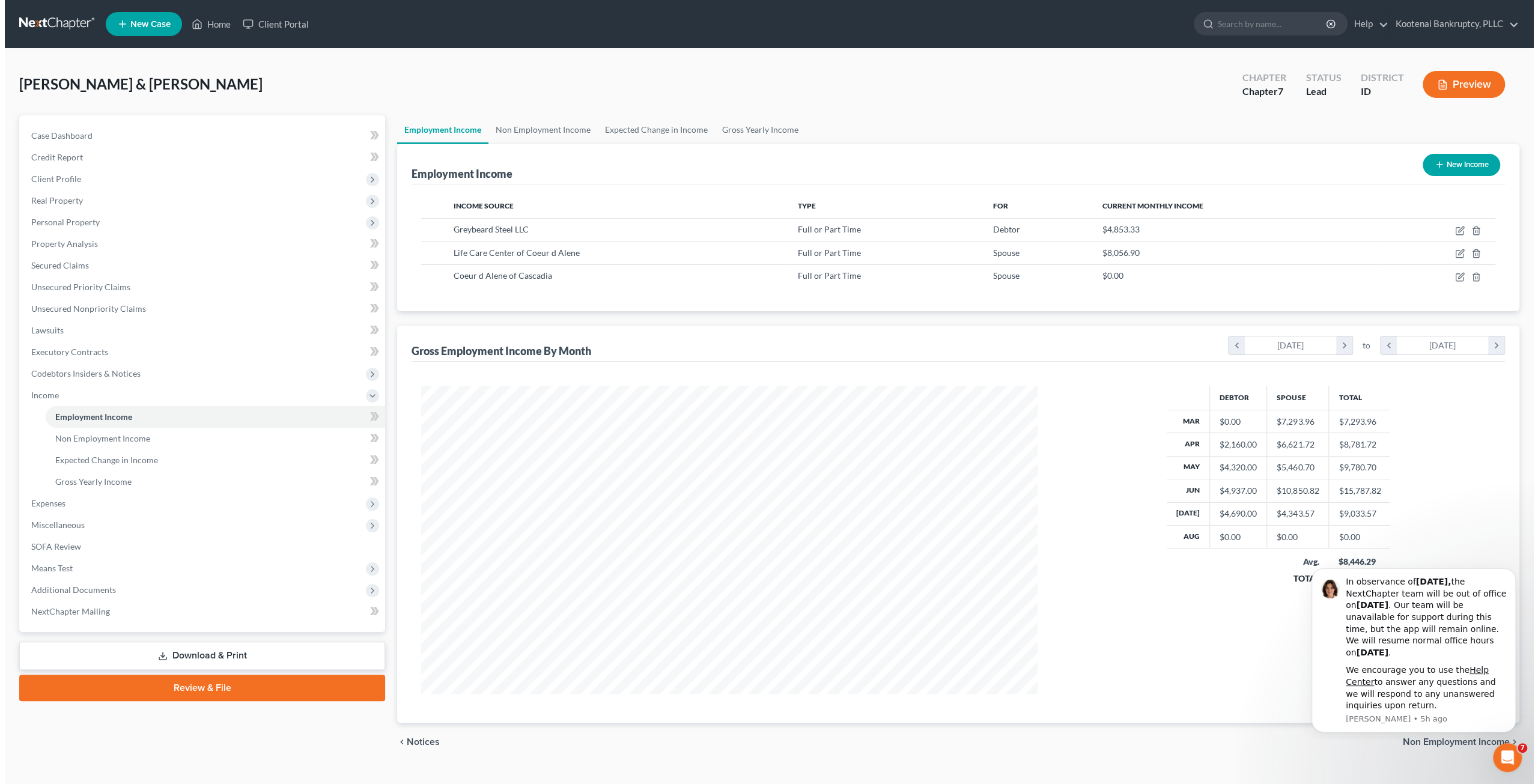
scroll to position [307, 641]
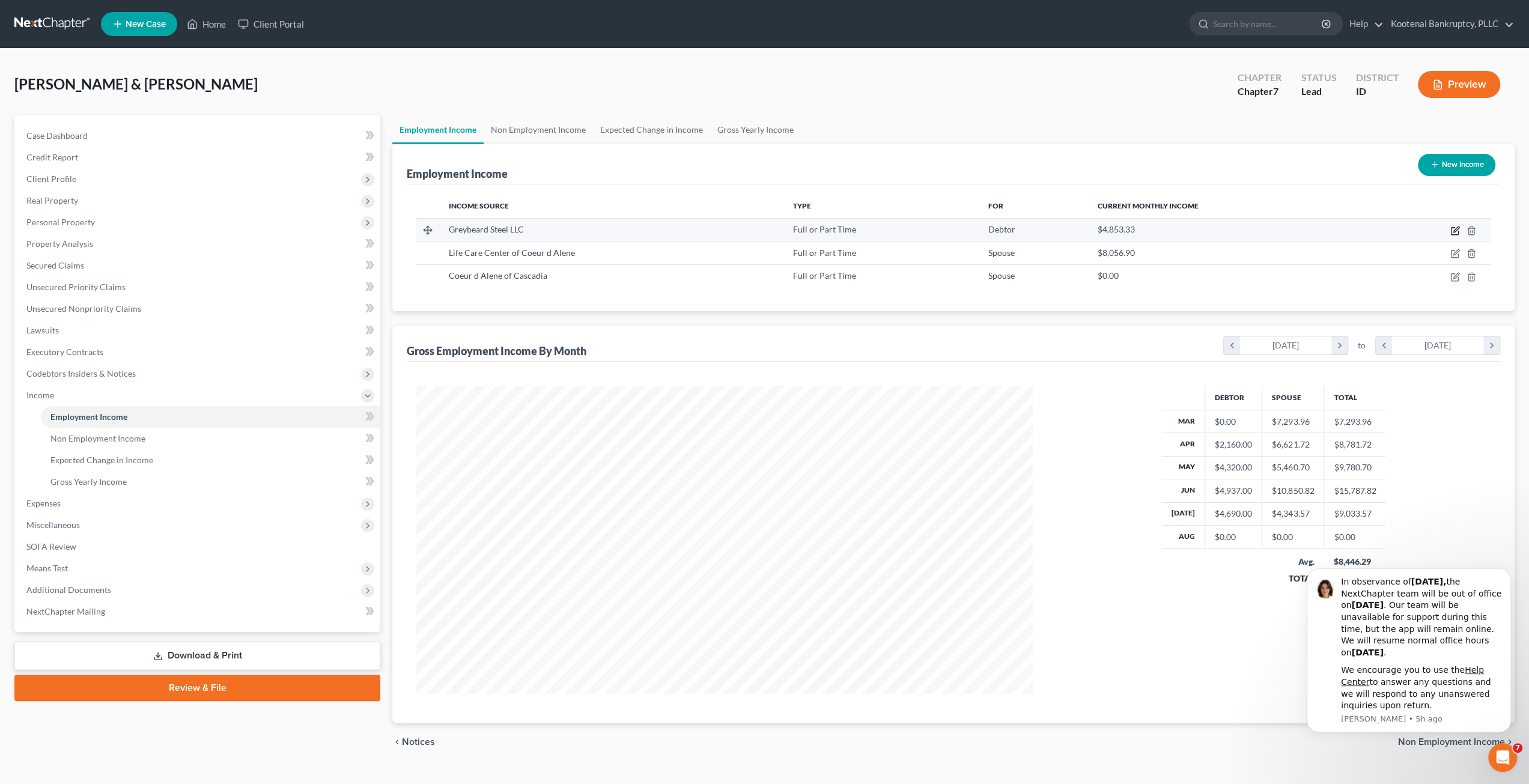
click at [1458, 226] on icon "button" at bounding box center [1455, 231] width 10 height 10
select select "0"
select select "13"
select select "2"
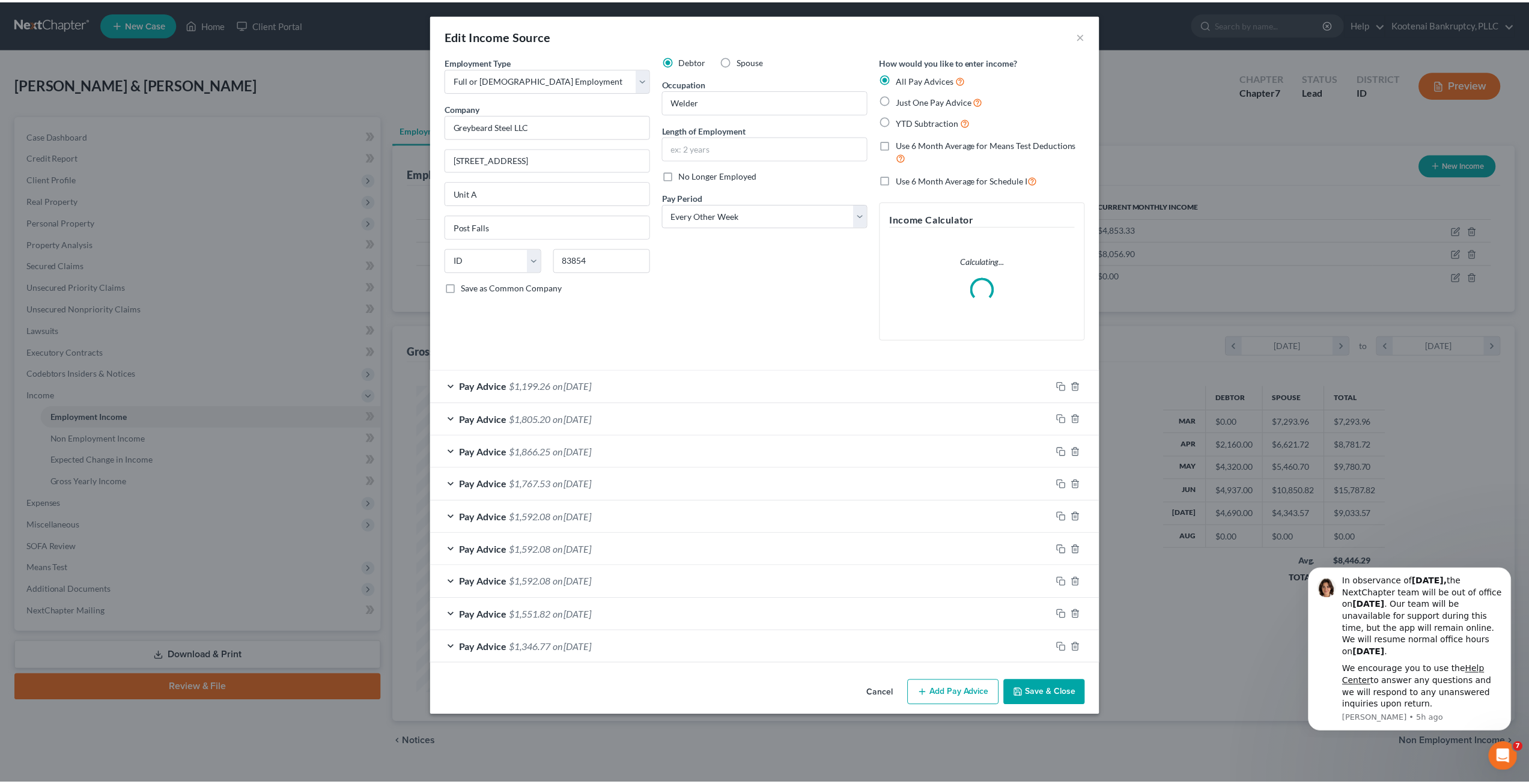
scroll to position [310, 644]
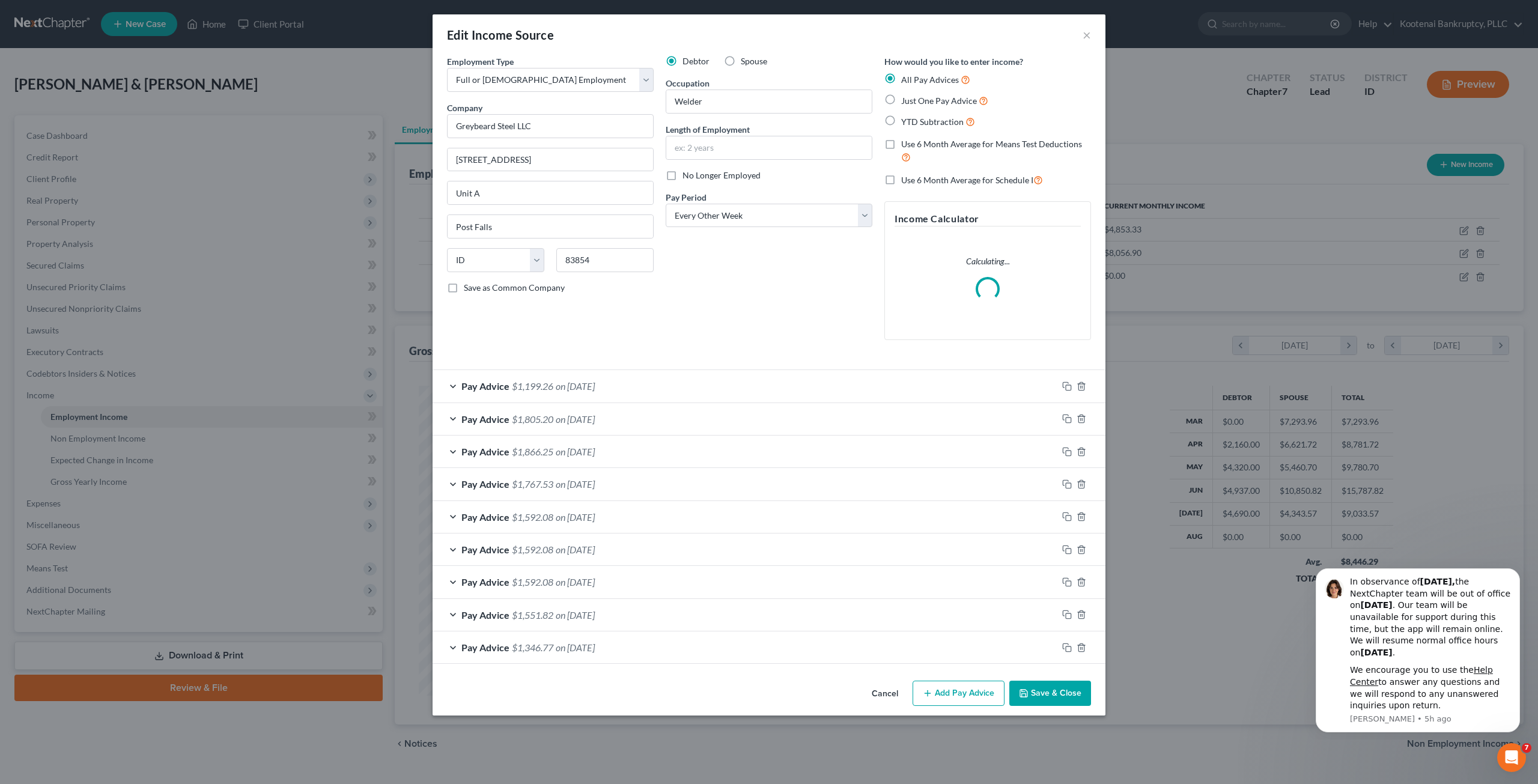
click at [891, 684] on button "Cancel" at bounding box center [885, 694] width 46 height 24
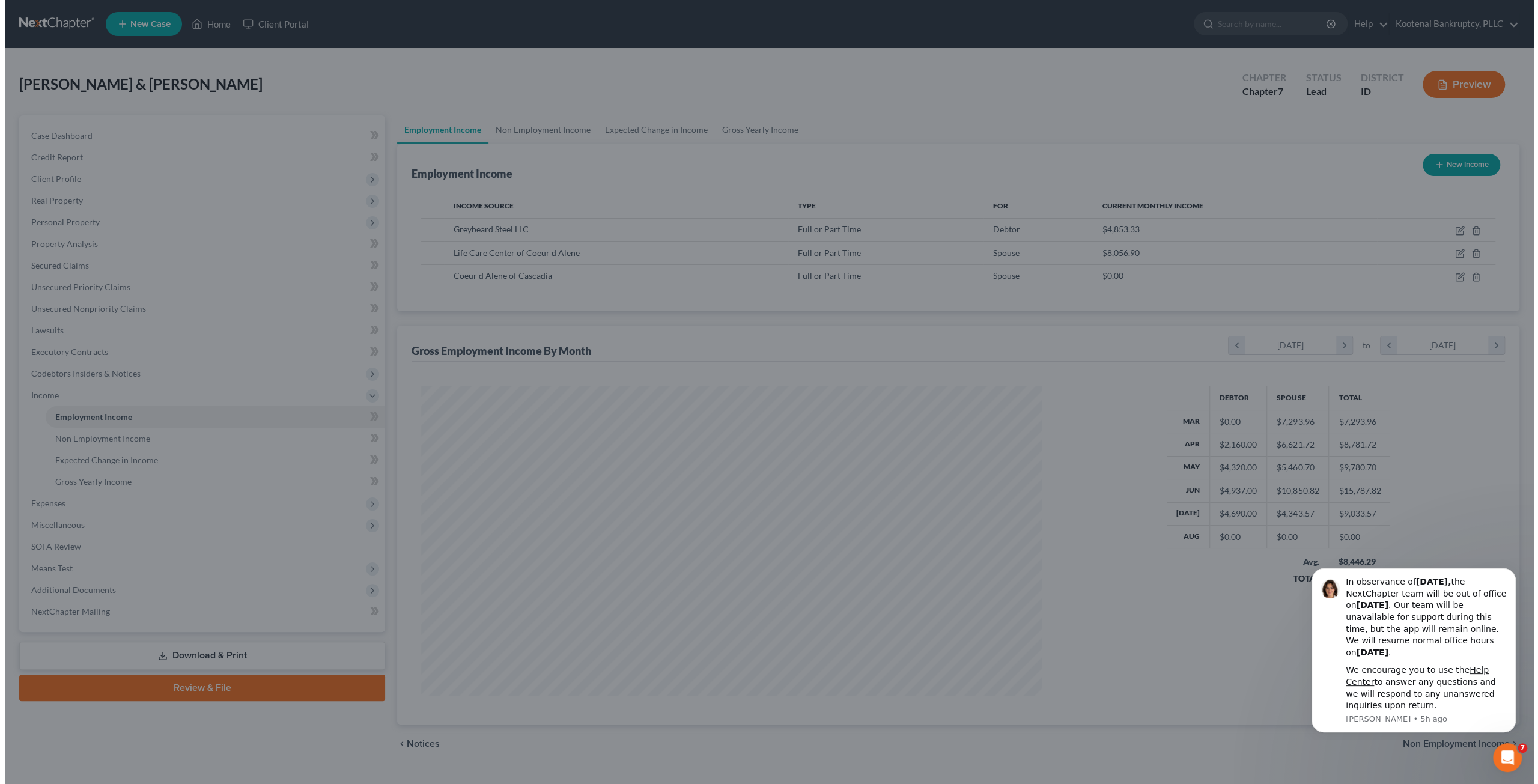
scroll to position [600268, 600249]
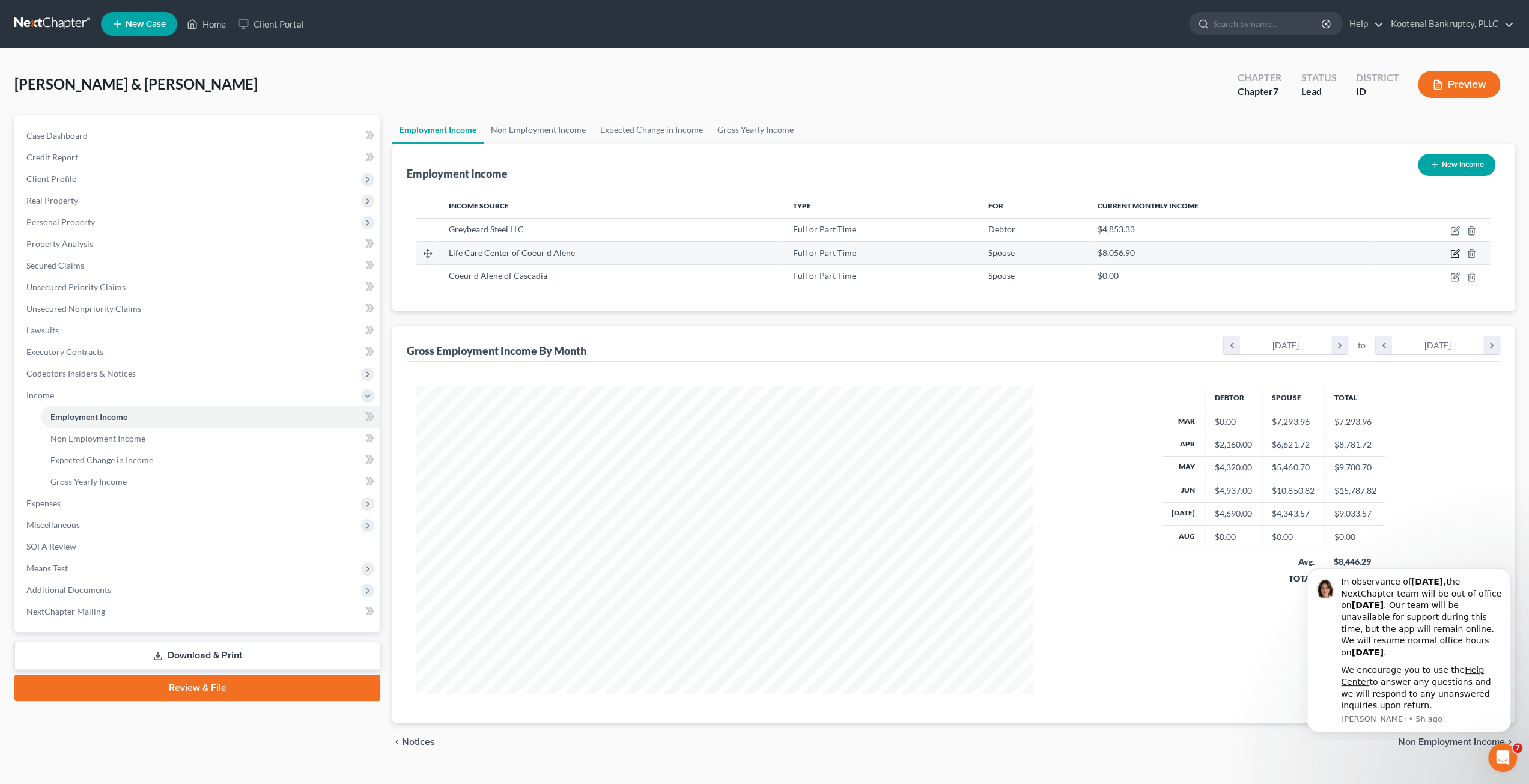
click at [1453, 248] on icon "button" at bounding box center [1455, 253] width 10 height 10
select select "0"
select select "13"
select select "2"
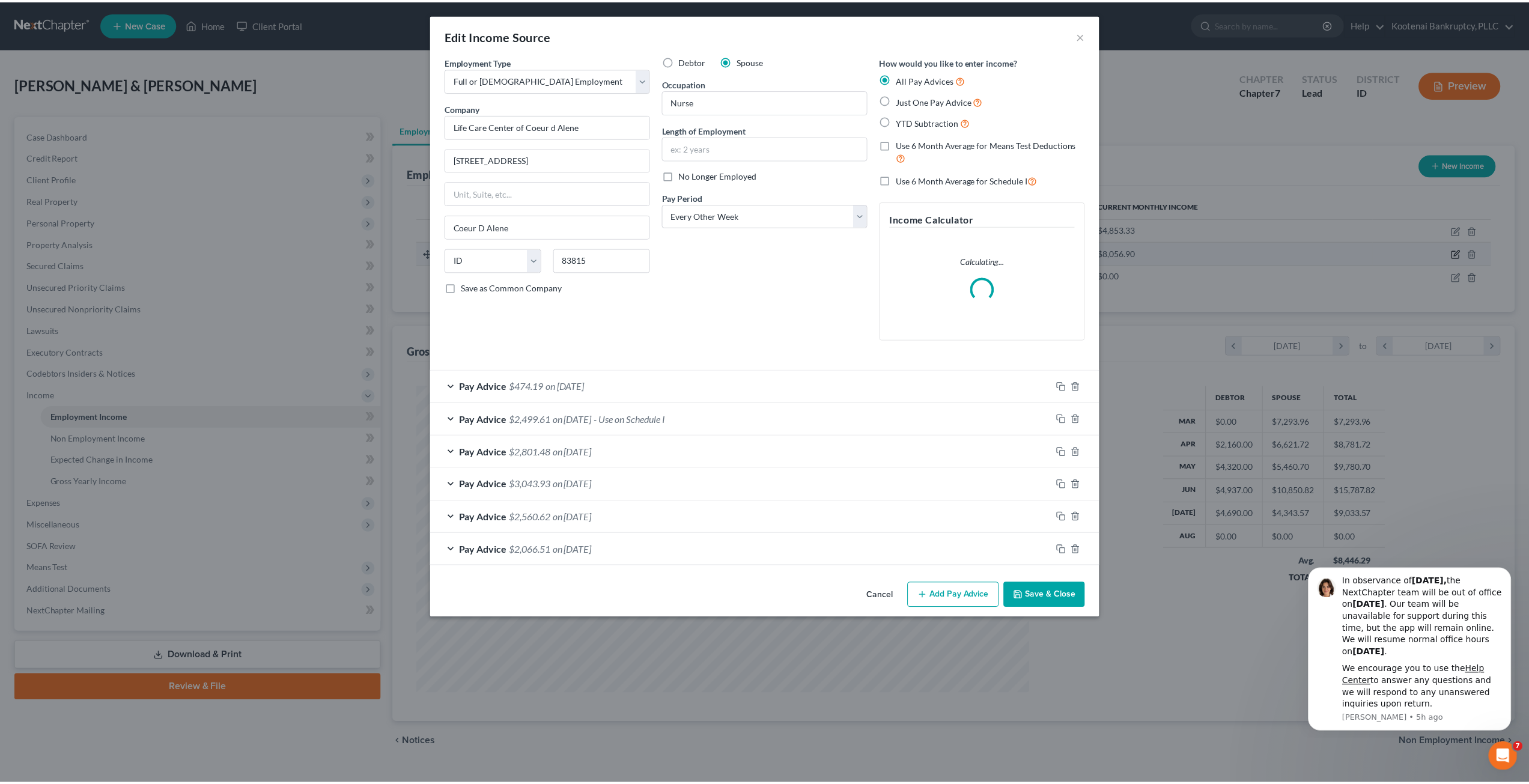
scroll to position [310, 644]
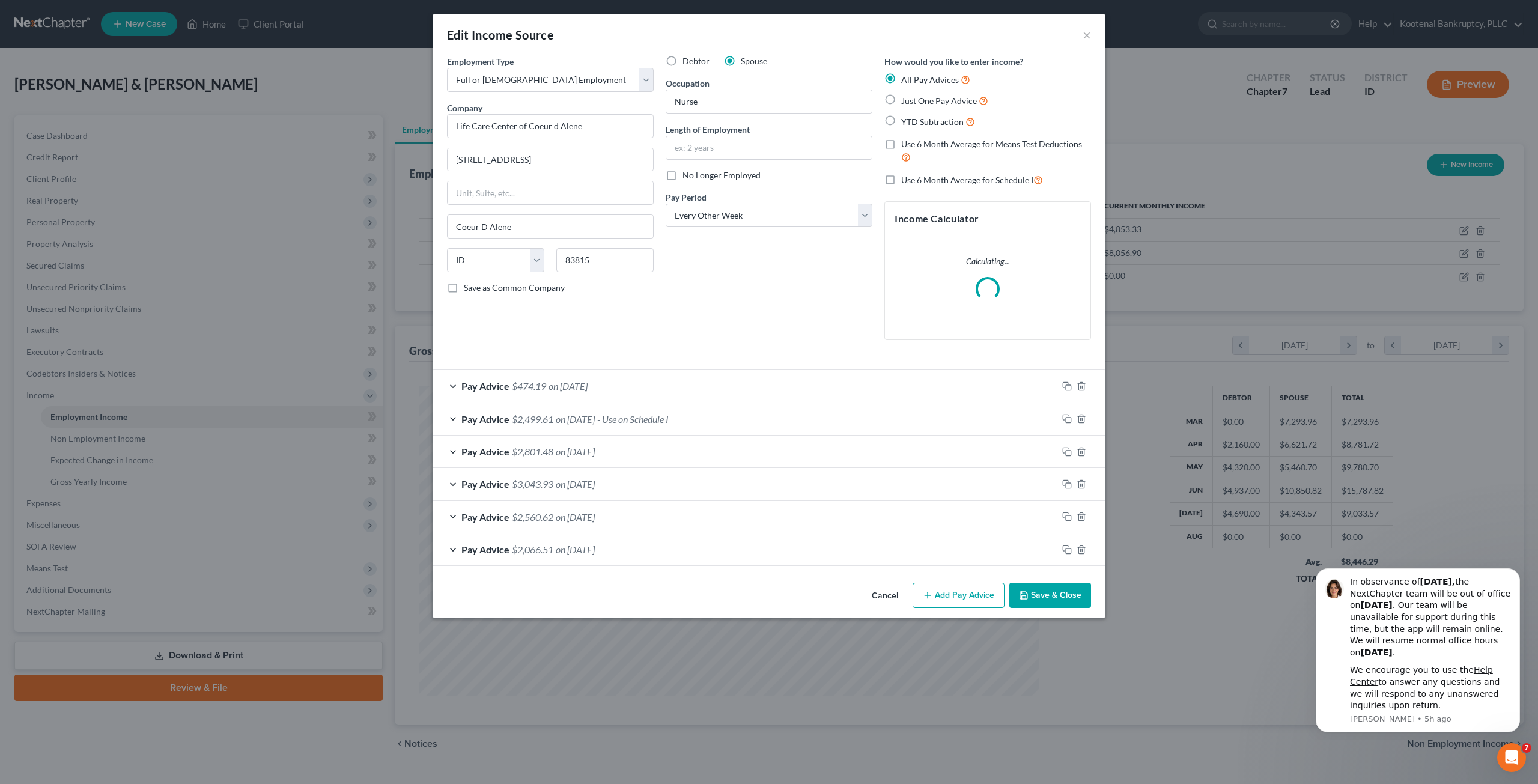
click at [887, 597] on button "Cancel" at bounding box center [885, 596] width 46 height 24
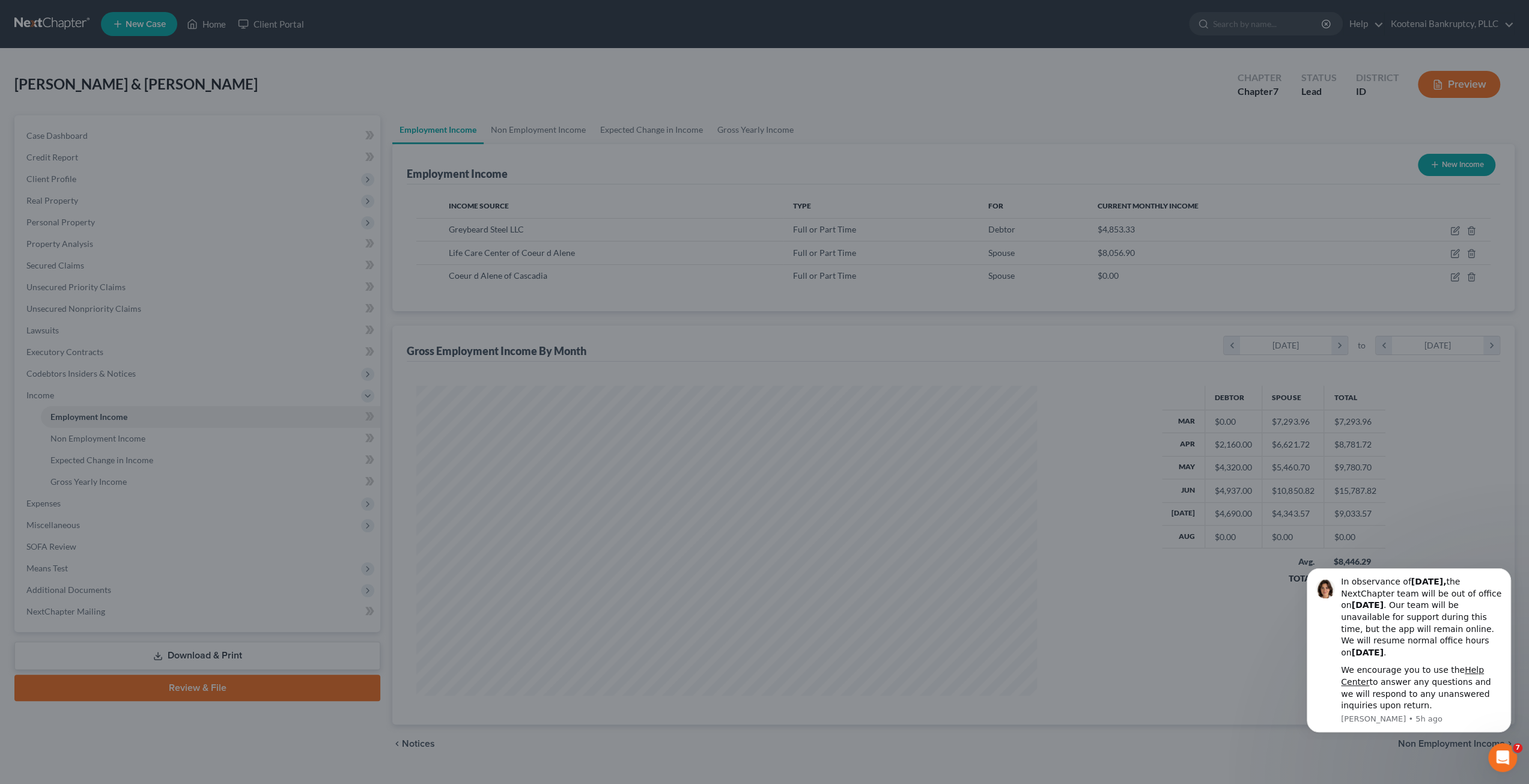
scroll to position [600268, 600015]
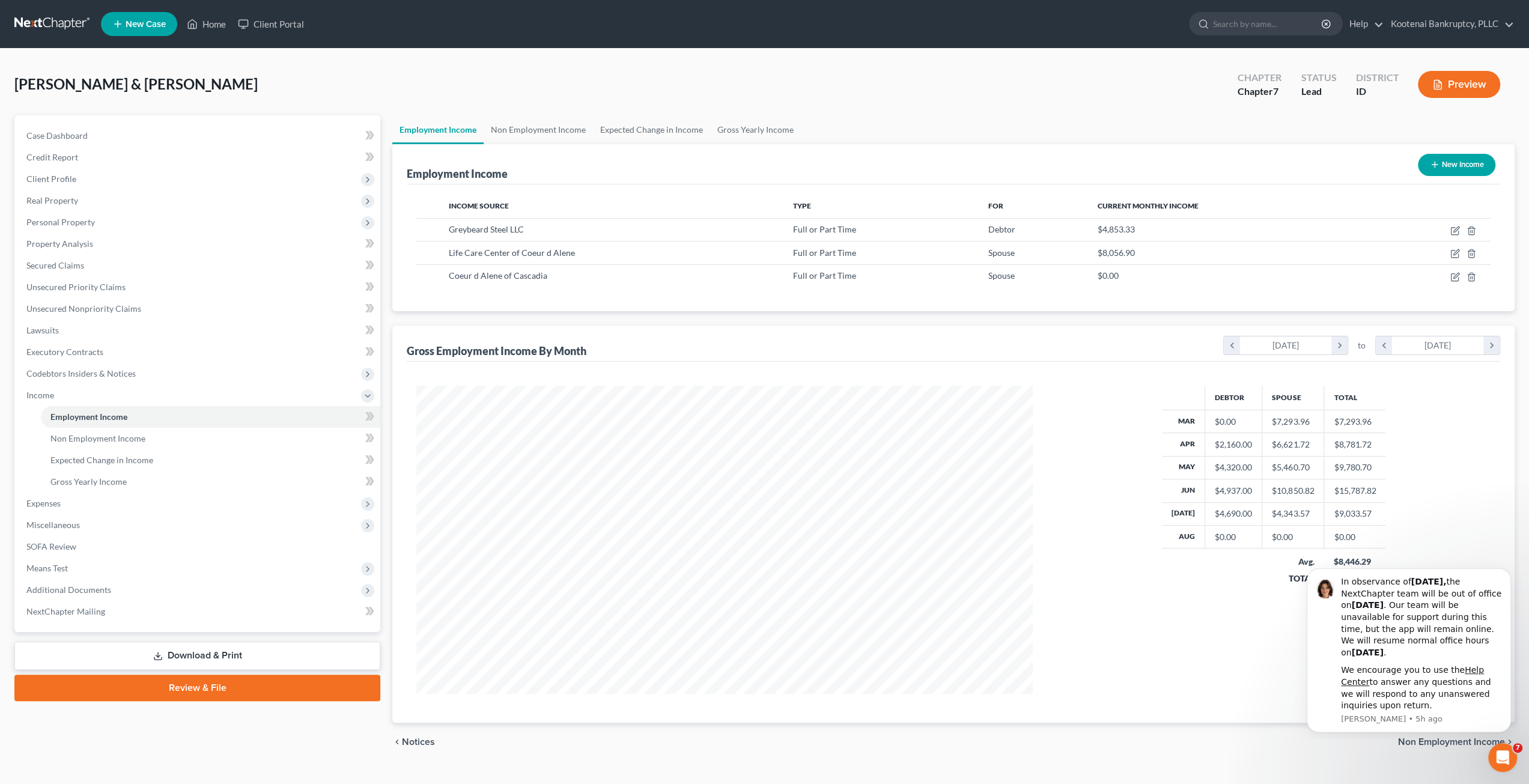
click at [49, 19] on link at bounding box center [53, 24] width 77 height 22
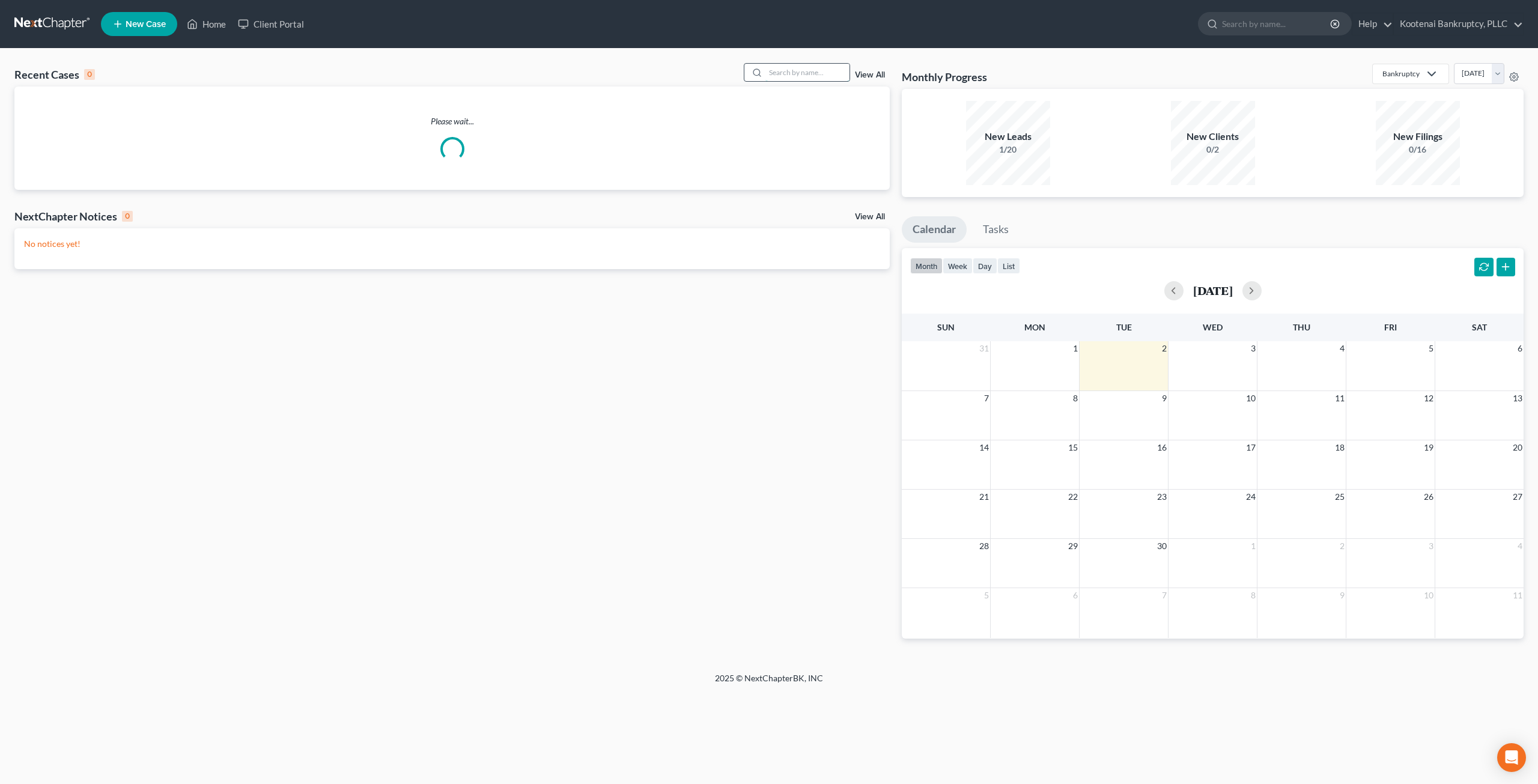
click at [802, 67] on input "search" at bounding box center [808, 72] width 84 height 18
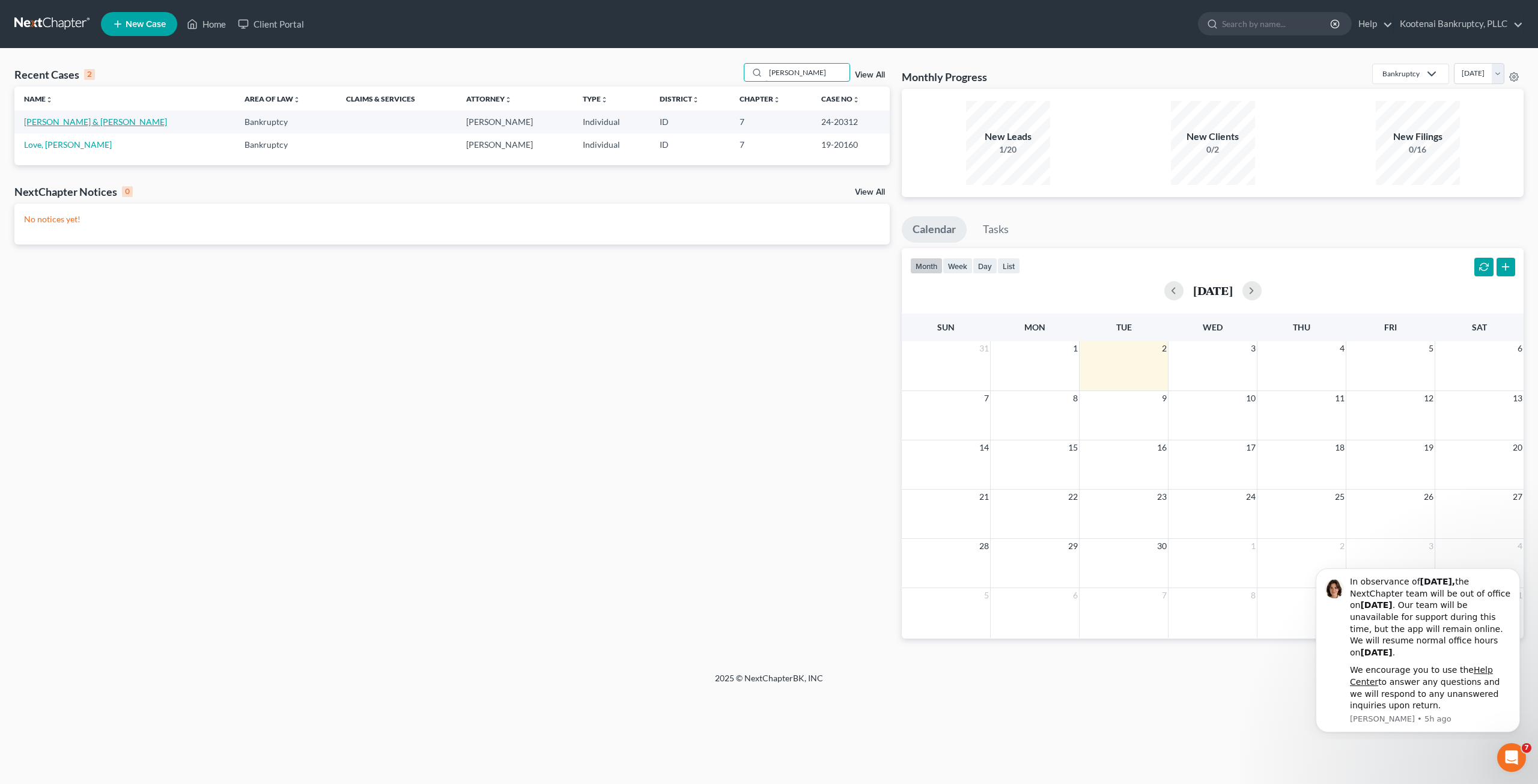
type input "[PERSON_NAME]"
click at [100, 122] on link "[PERSON_NAME] & [PERSON_NAME]" at bounding box center [95, 121] width 143 height 10
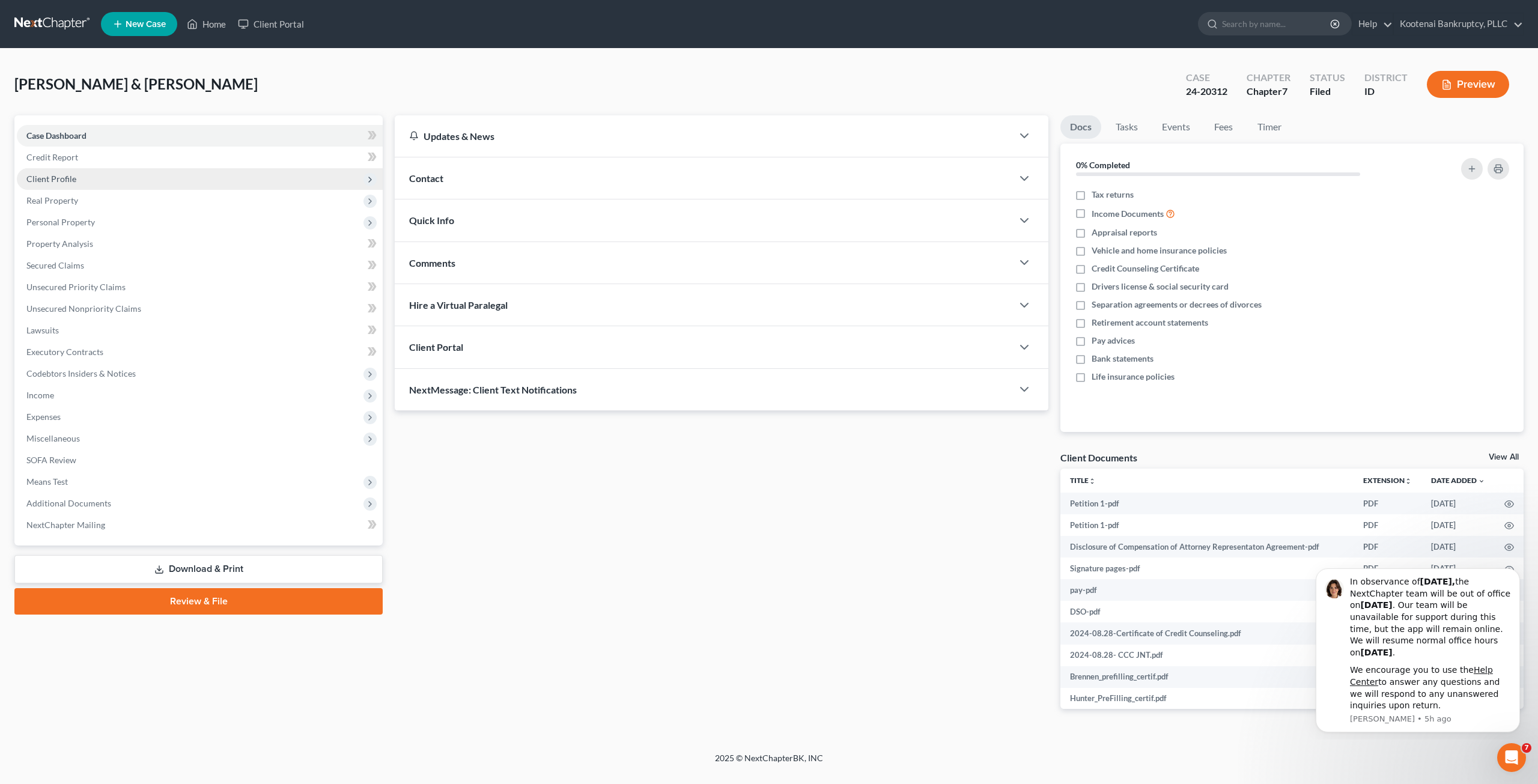
click at [150, 175] on span "Client Profile" at bounding box center [200, 178] width 366 height 22
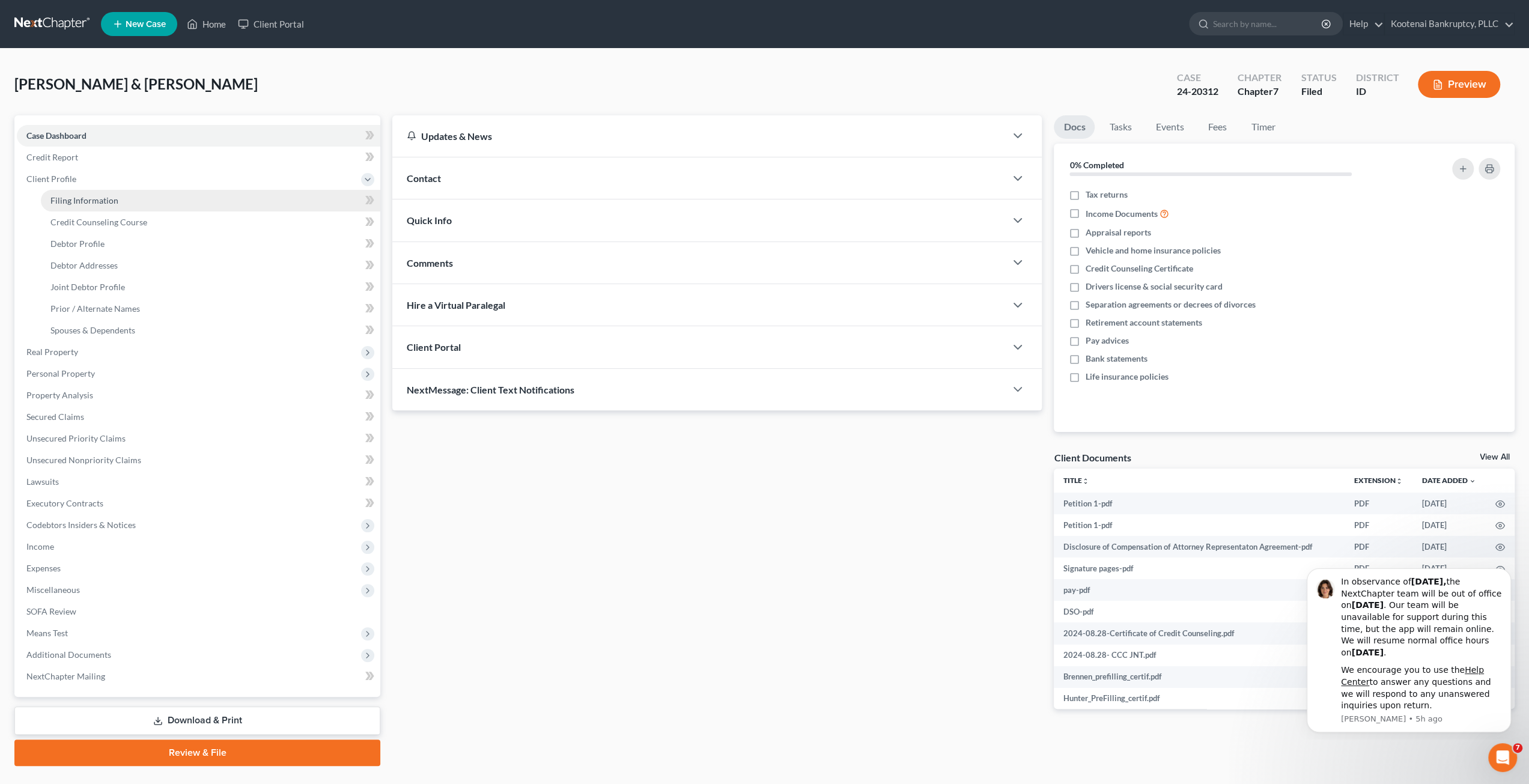
click at [150, 192] on link "Filing Information" at bounding box center [210, 200] width 340 height 22
select select "1"
select select "0"
select select "50"
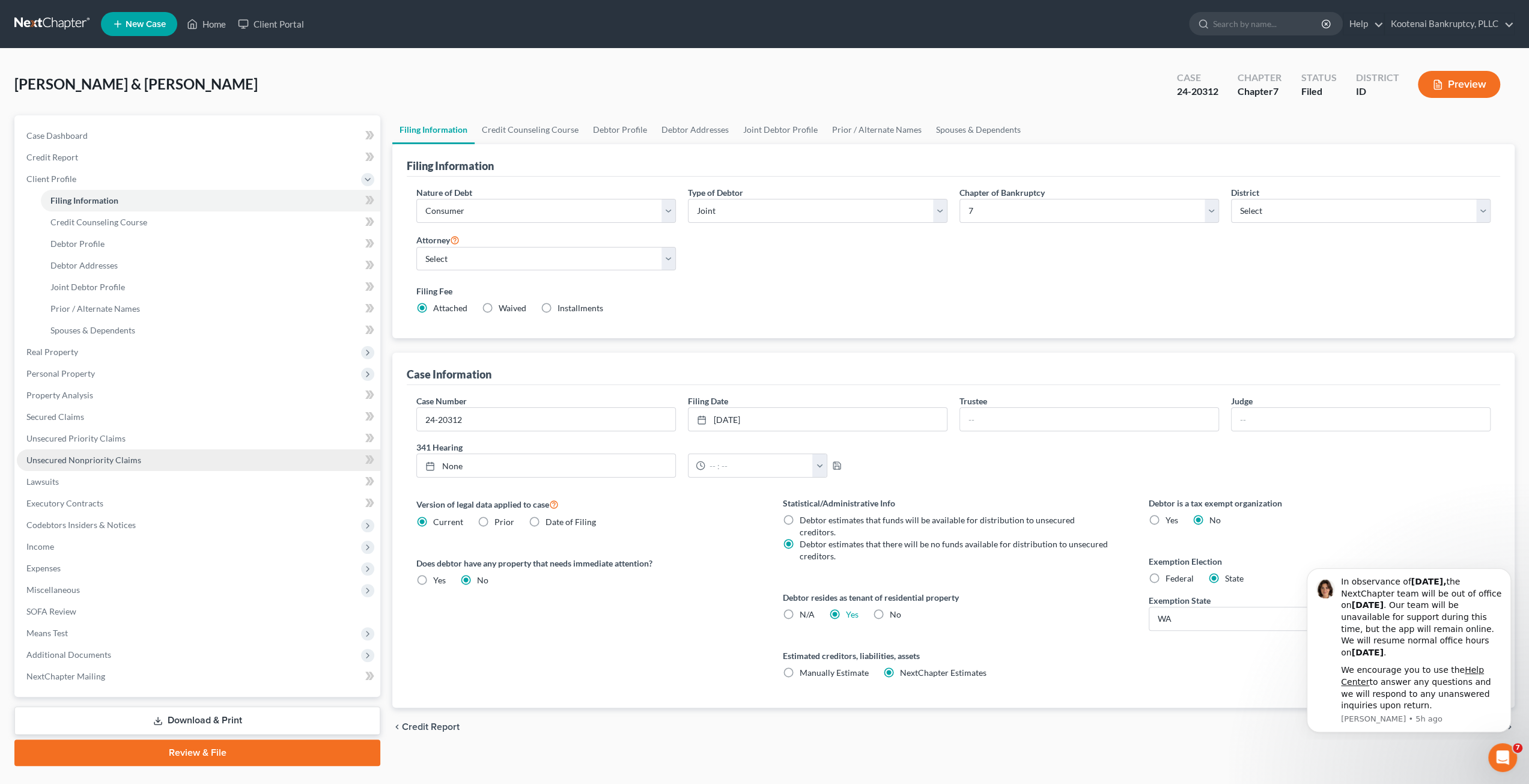
click at [97, 455] on span "Unsecured Nonpriority Claims" at bounding box center [84, 459] width 115 height 10
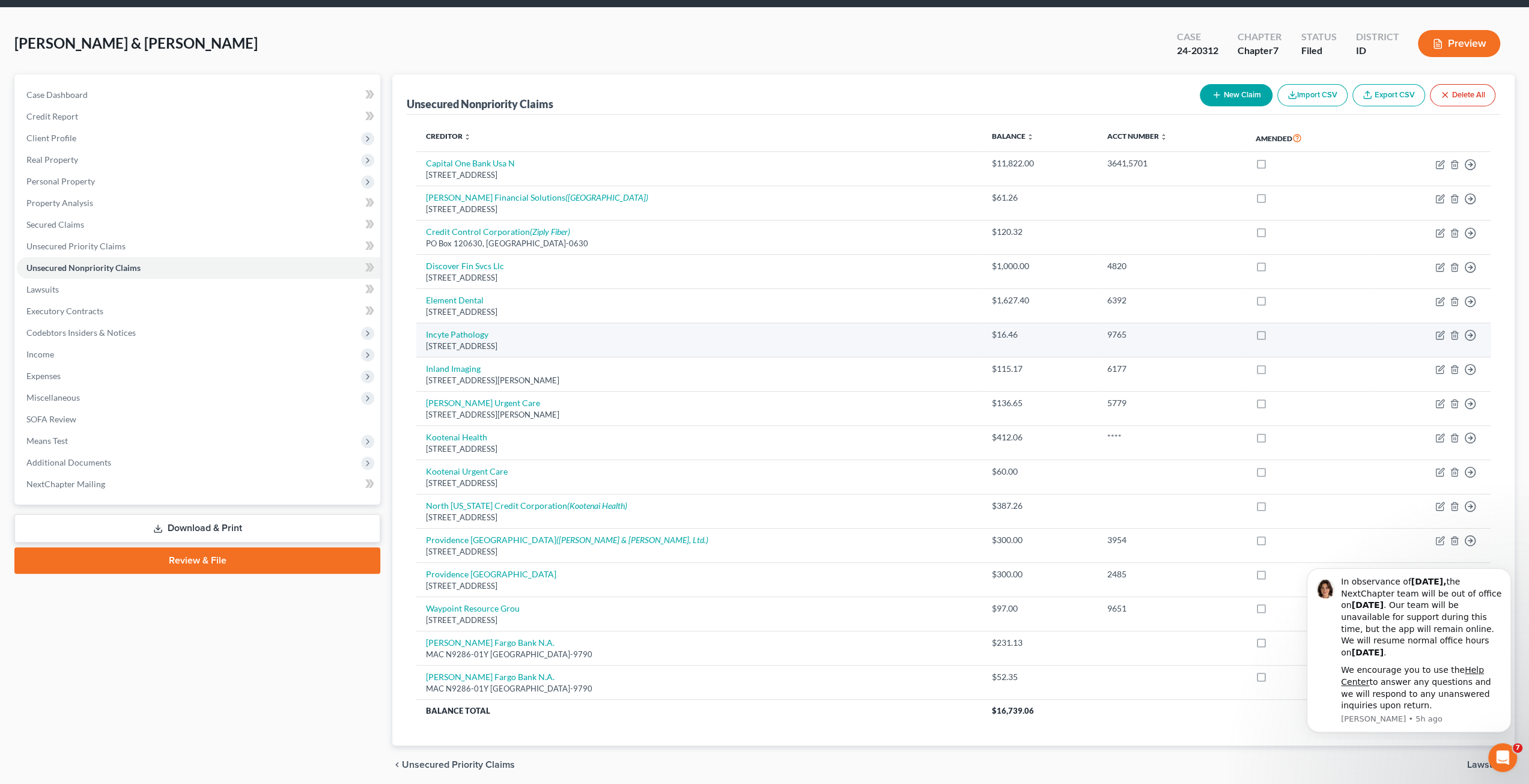
scroll to position [22, 0]
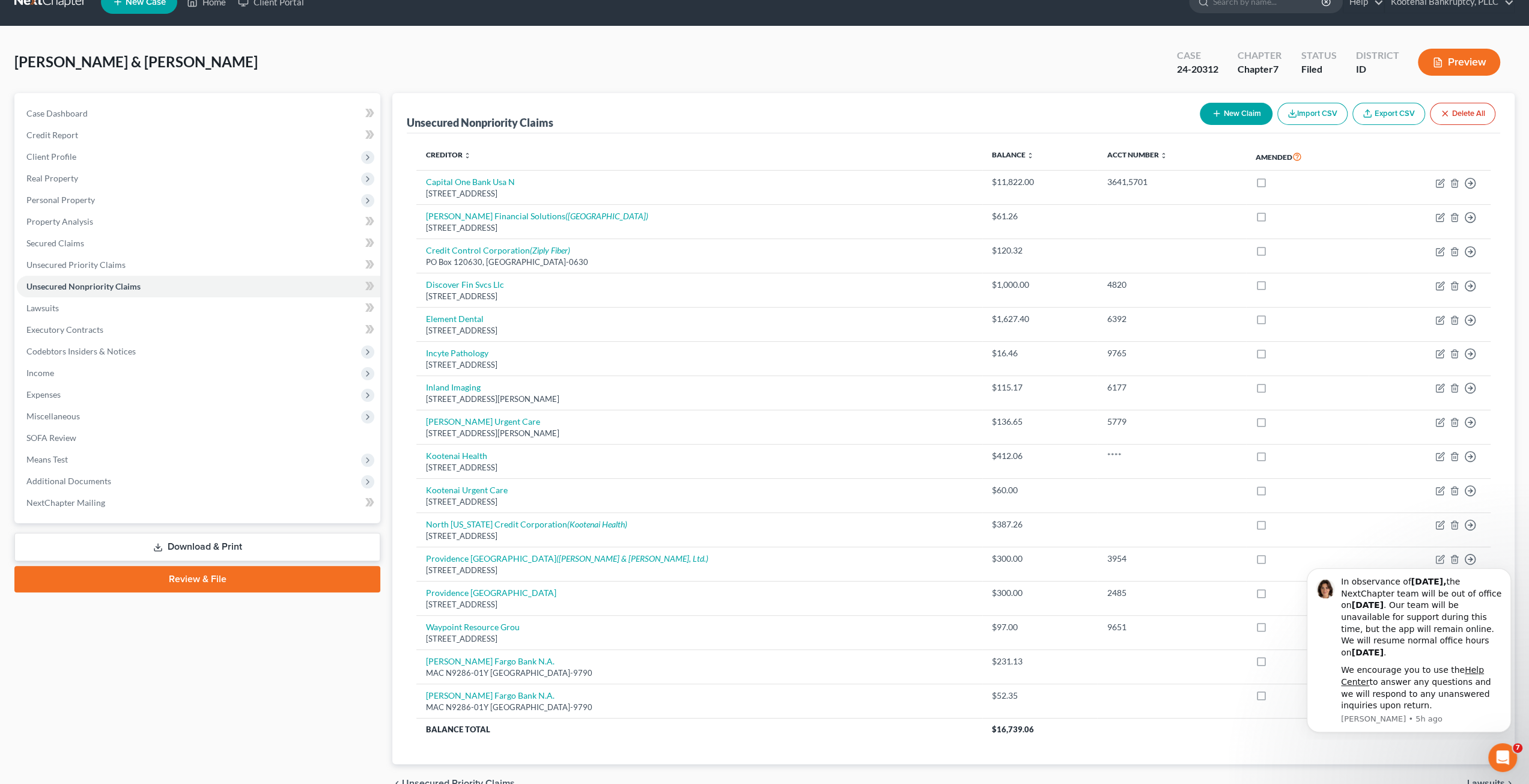
drag, startPoint x: 108, startPoint y: 158, endPoint x: 107, endPoint y: 172, distance: 14.0
click at [108, 158] on span "Client Profile" at bounding box center [198, 156] width 363 height 22
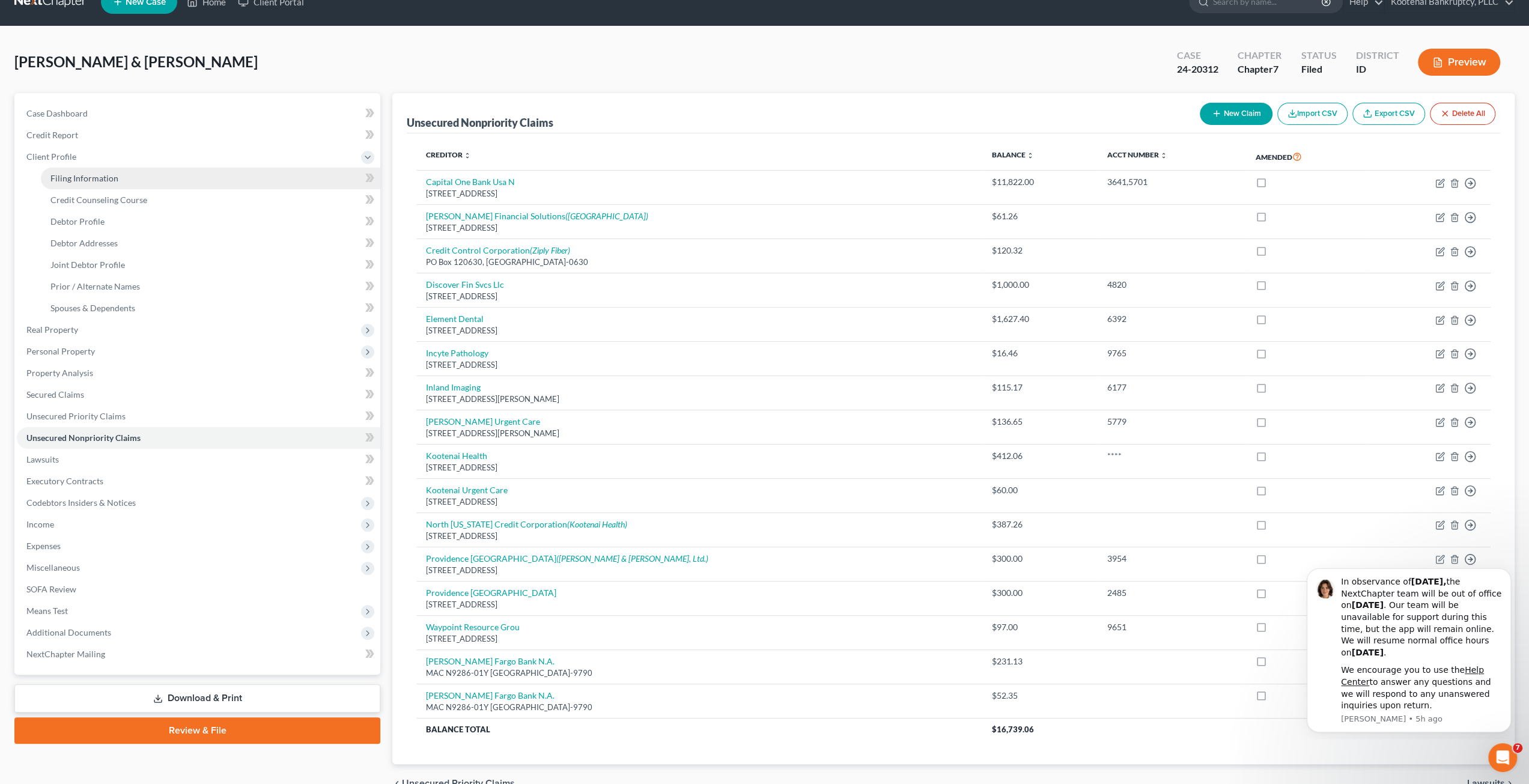
click at [107, 176] on span "Filing Information" at bounding box center [84, 178] width 68 height 10
select select "1"
select select "0"
select select "23"
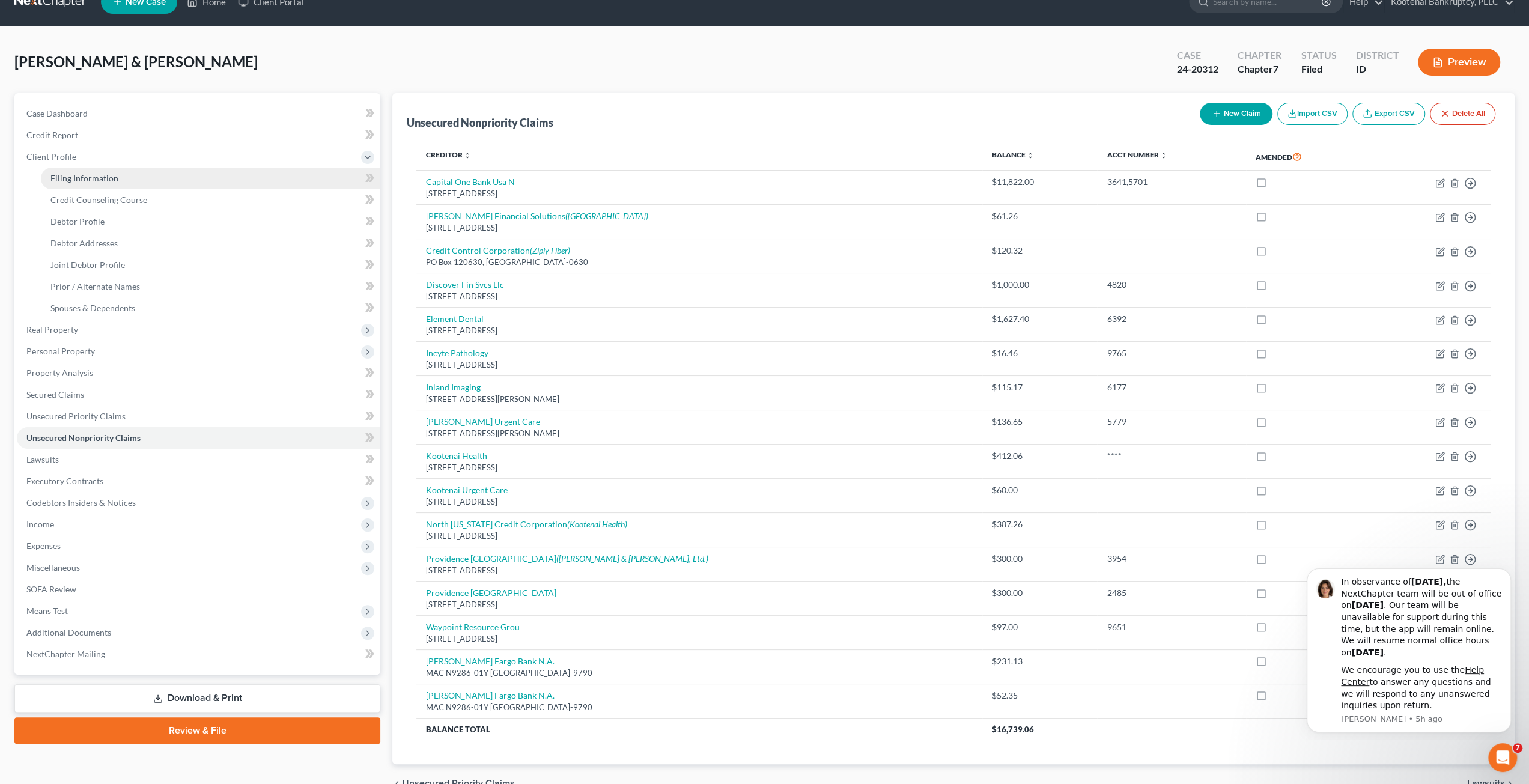
select select "0"
select select "50"
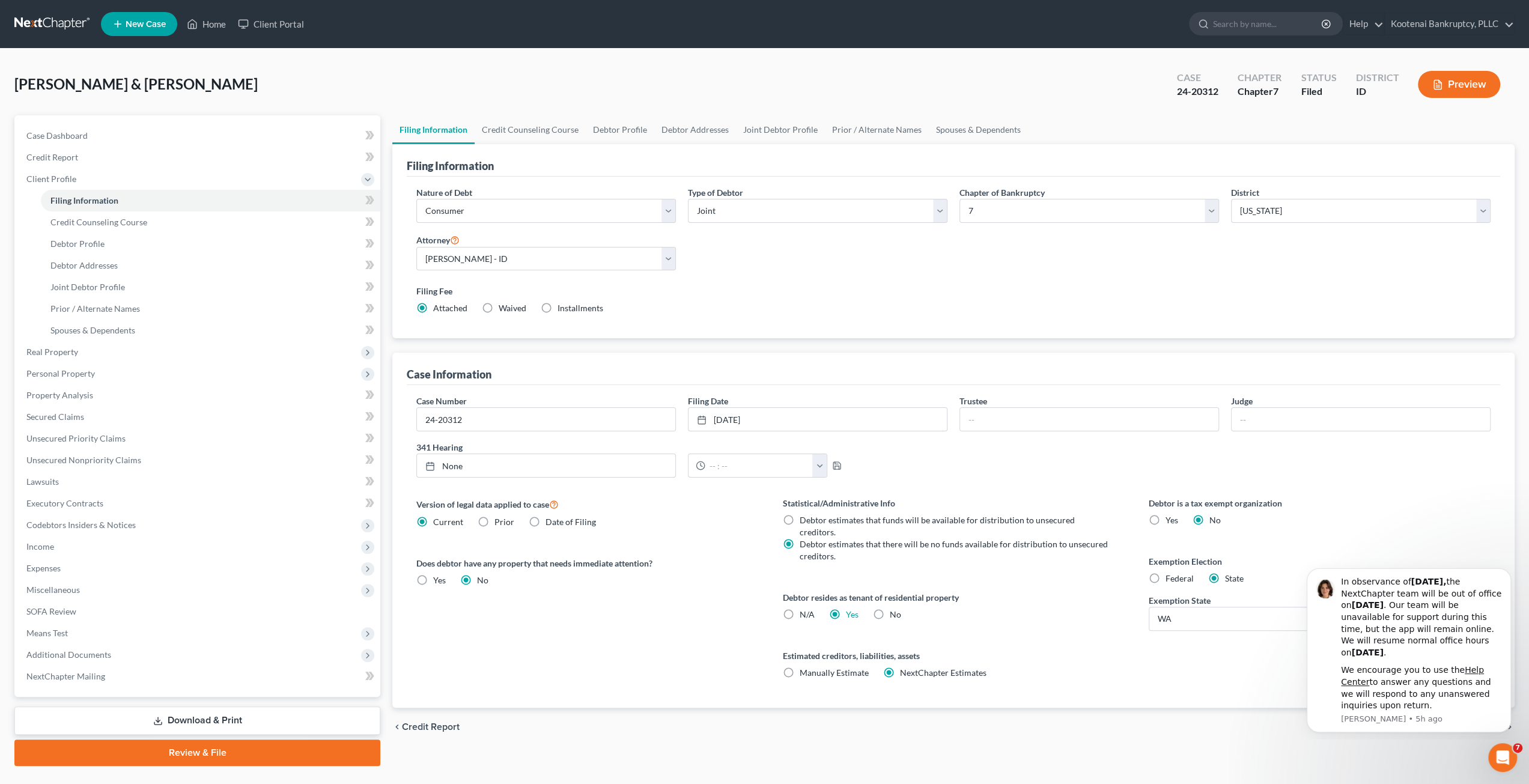
click at [66, 24] on link at bounding box center [53, 24] width 77 height 22
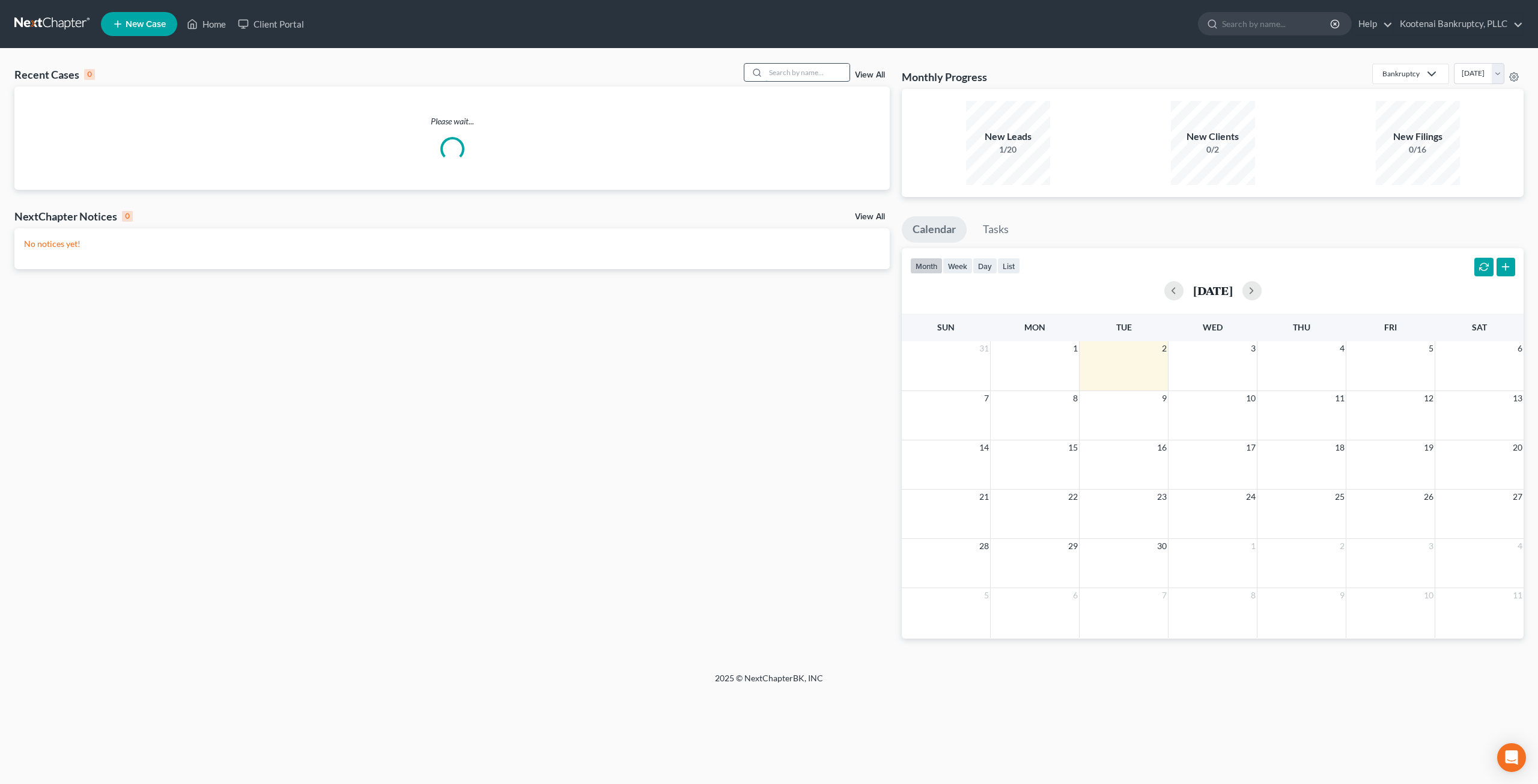
click at [796, 73] on input "search" at bounding box center [808, 72] width 84 height 18
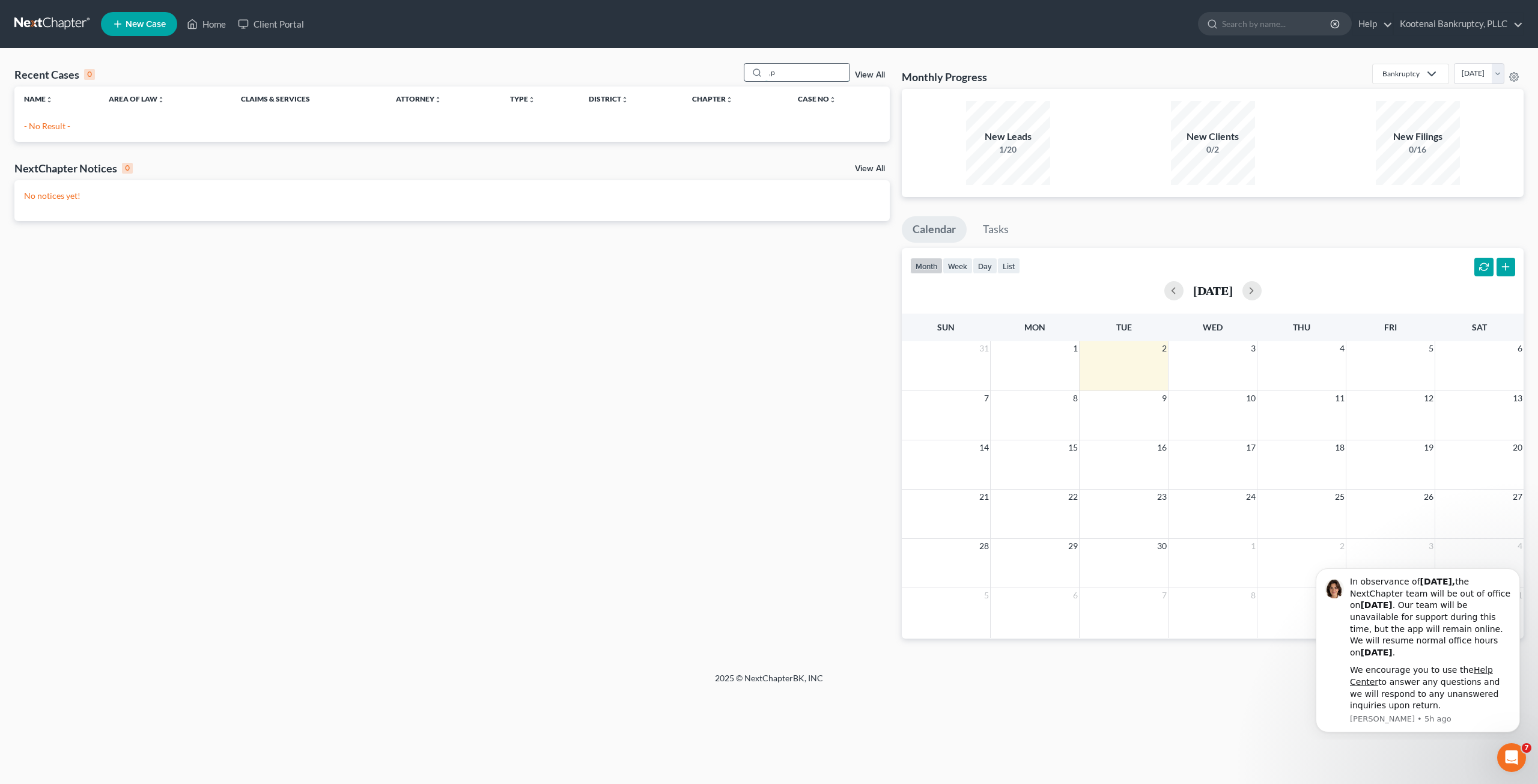
type input ","
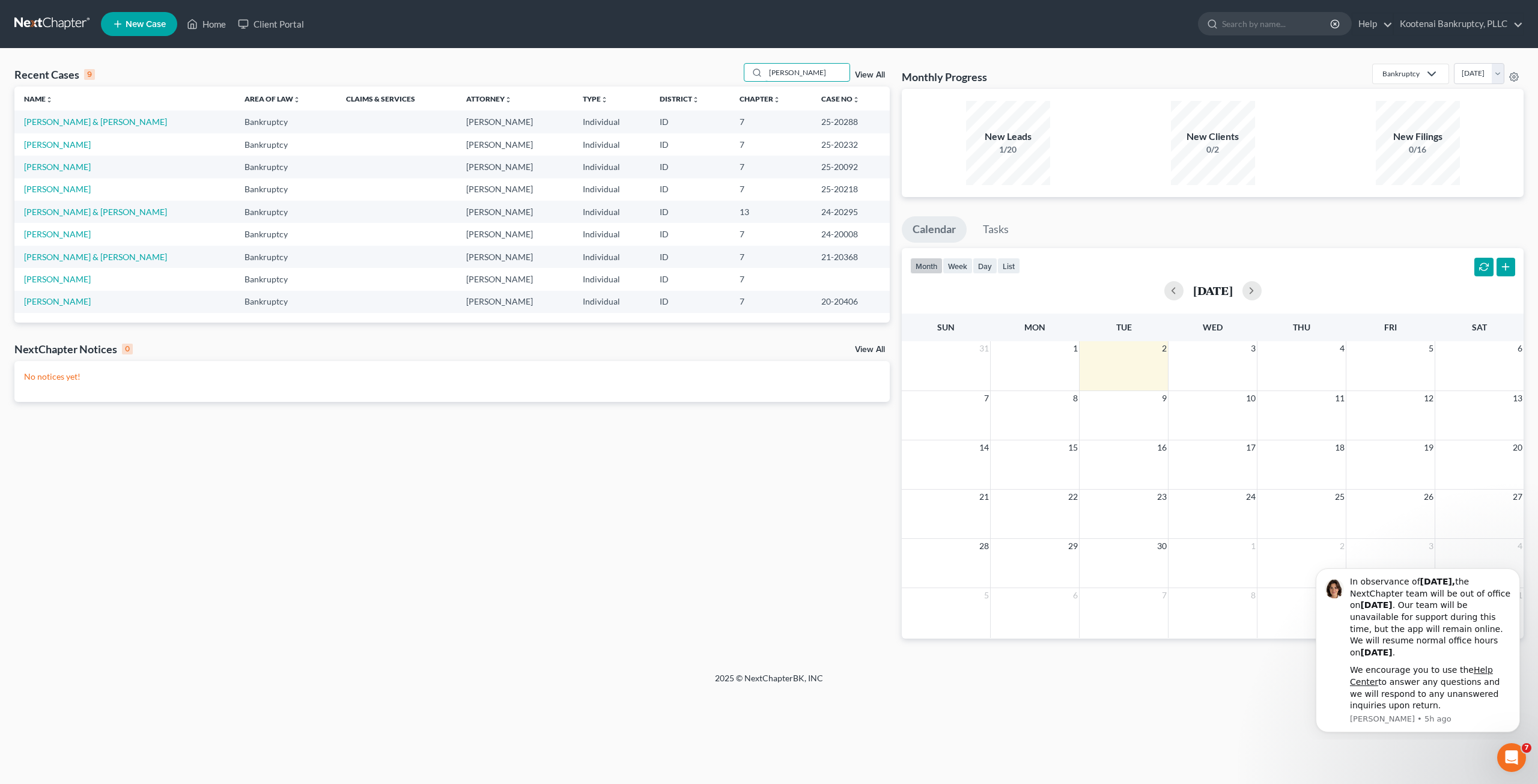
type input "[PERSON_NAME]"
click at [71, 194] on td "[PERSON_NAME]" at bounding box center [125, 190] width 221 height 22
click at [71, 186] on link "[PERSON_NAME]" at bounding box center [57, 189] width 67 height 10
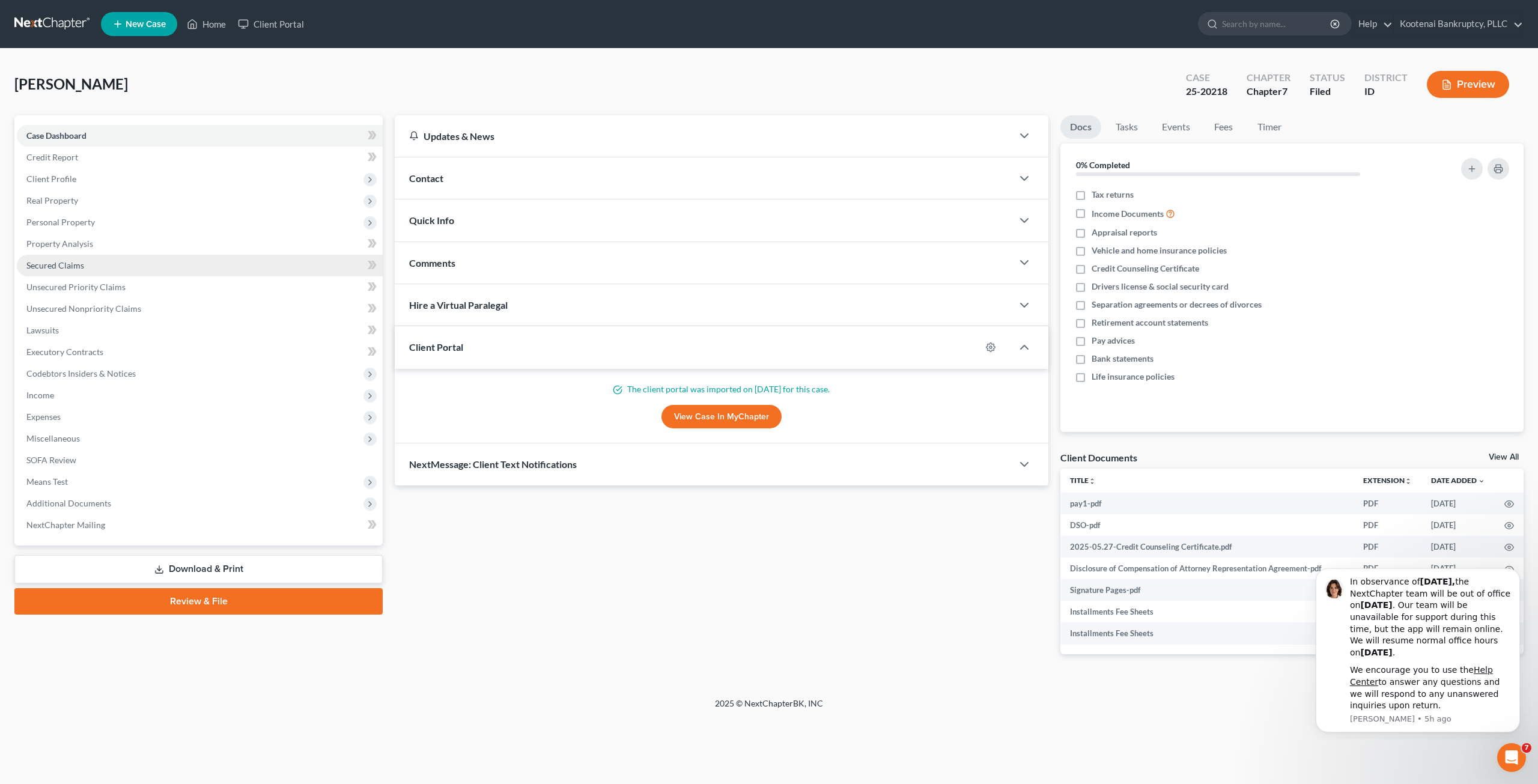
click at [118, 265] on link "Secured Claims" at bounding box center [200, 265] width 366 height 22
